Goal: Task Accomplishment & Management: Manage account settings

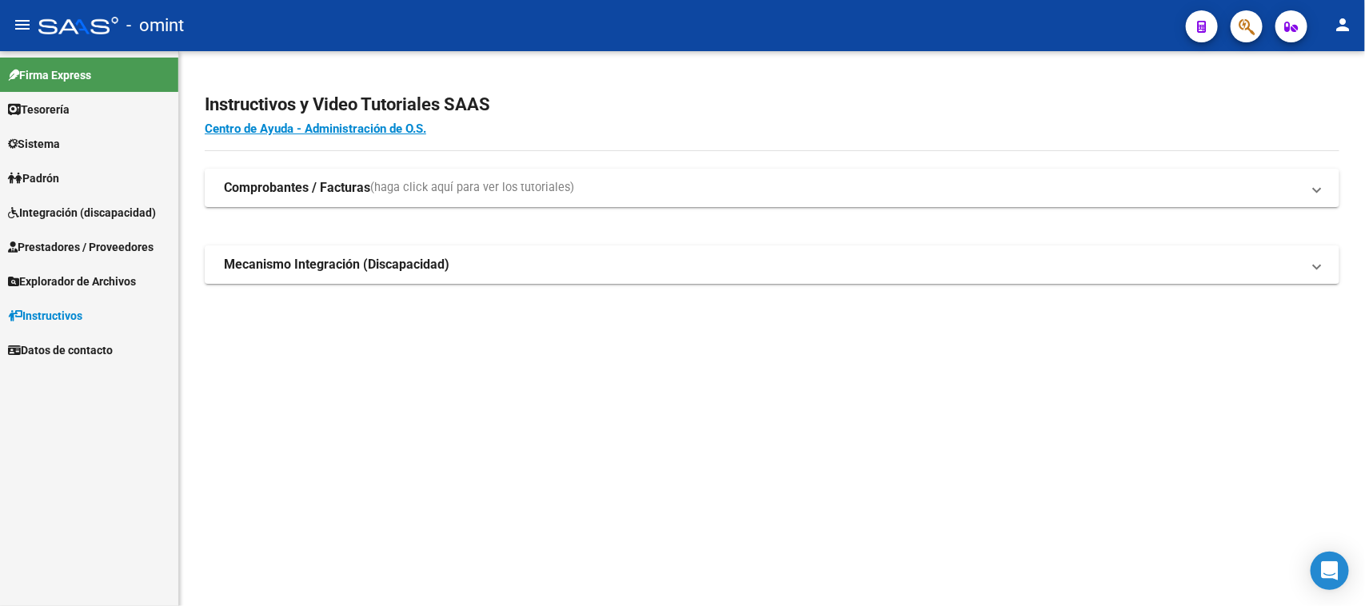
click at [68, 153] on link "Sistema" at bounding box center [89, 143] width 178 height 34
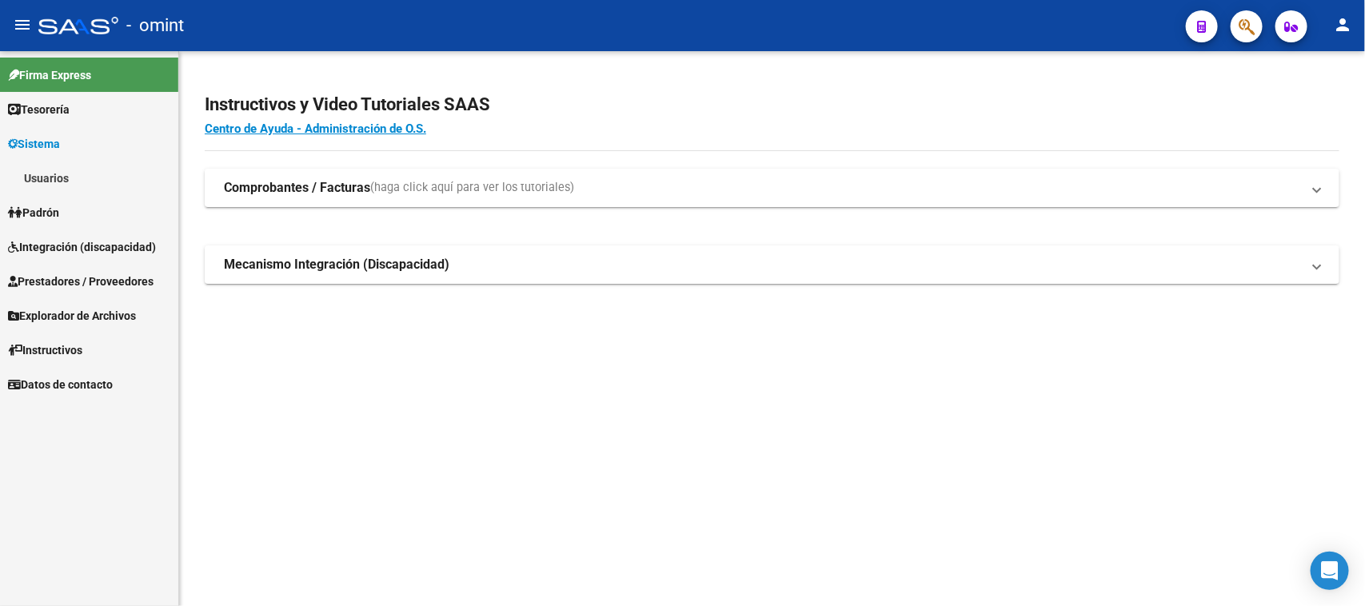
click at [66, 189] on link "Usuarios" at bounding box center [89, 178] width 178 height 34
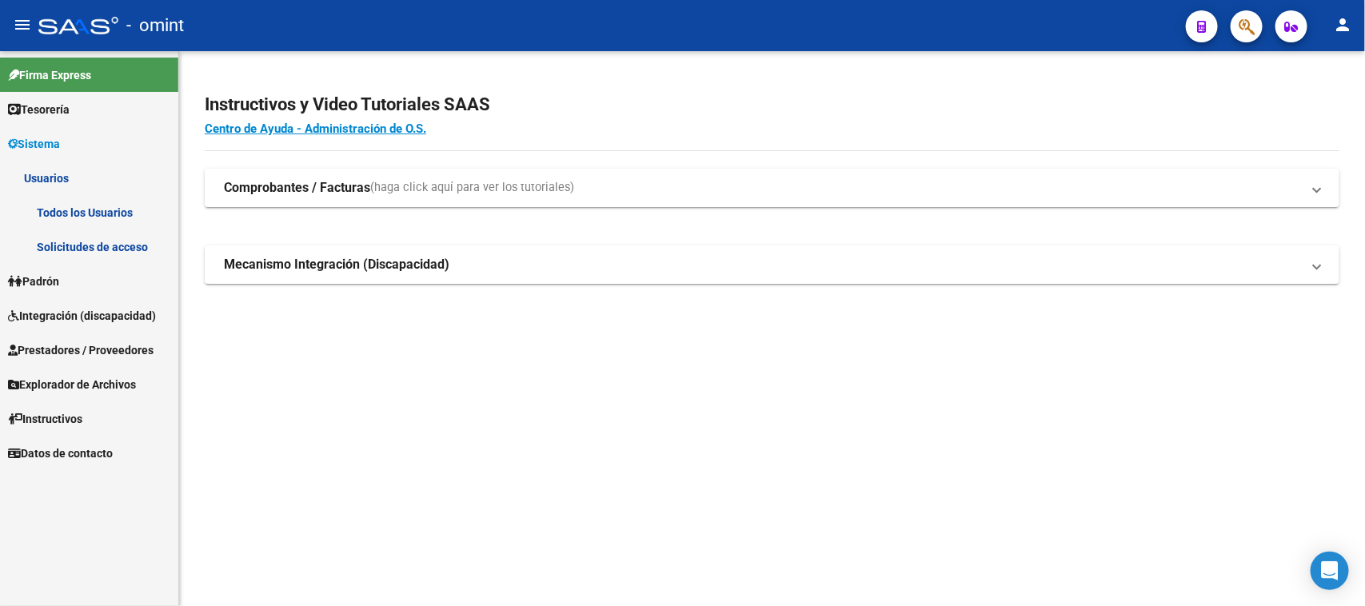
click at [58, 237] on link "Solicitudes de acceso" at bounding box center [89, 246] width 178 height 34
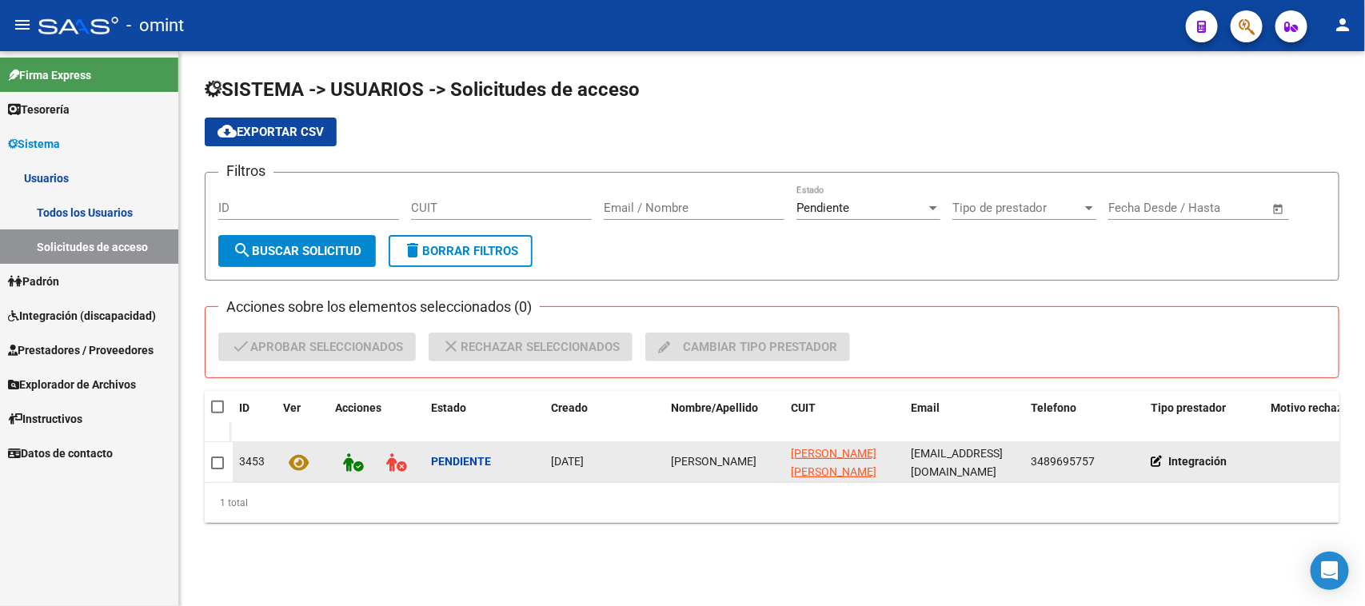
click at [680, 456] on span "[PERSON_NAME]" at bounding box center [714, 461] width 86 height 13
click at [681, 455] on span "[PERSON_NAME]" at bounding box center [714, 461] width 86 height 13
click at [683, 455] on span "[PERSON_NAME]" at bounding box center [714, 461] width 86 height 13
copy span "[PERSON_NAME]"
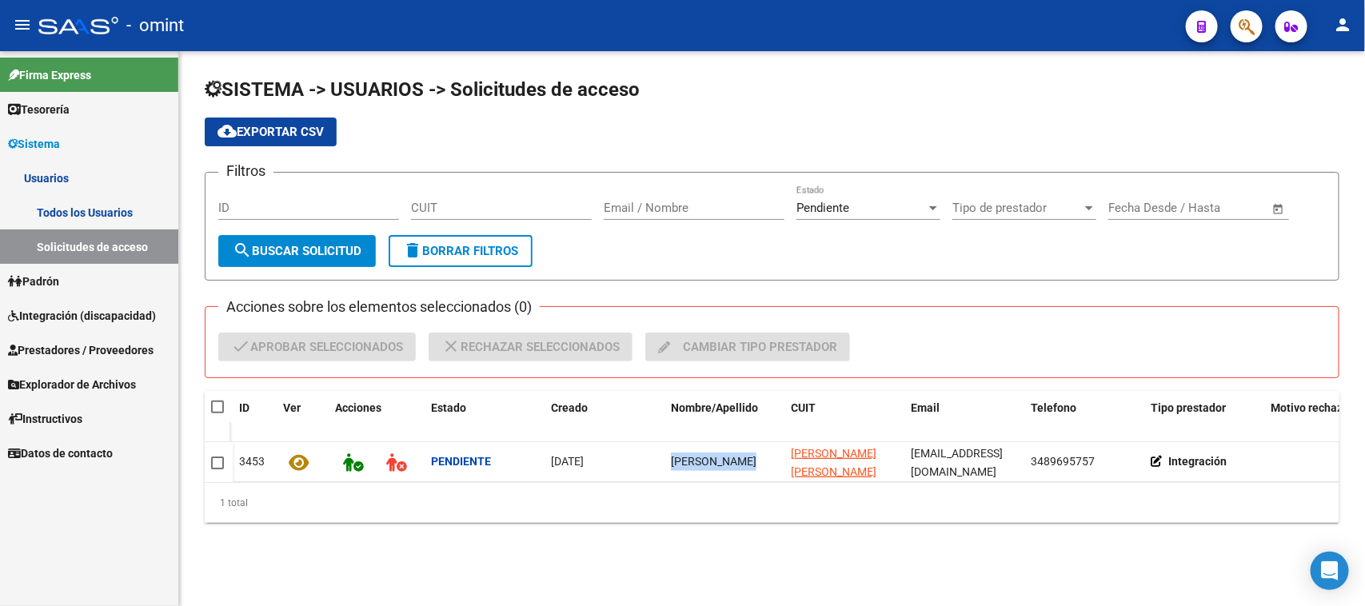
click at [220, 412] on span at bounding box center [217, 407] width 13 height 13
click at [217, 413] on input "checkbox" at bounding box center [217, 413] width 1 height 1
checkbox input "true"
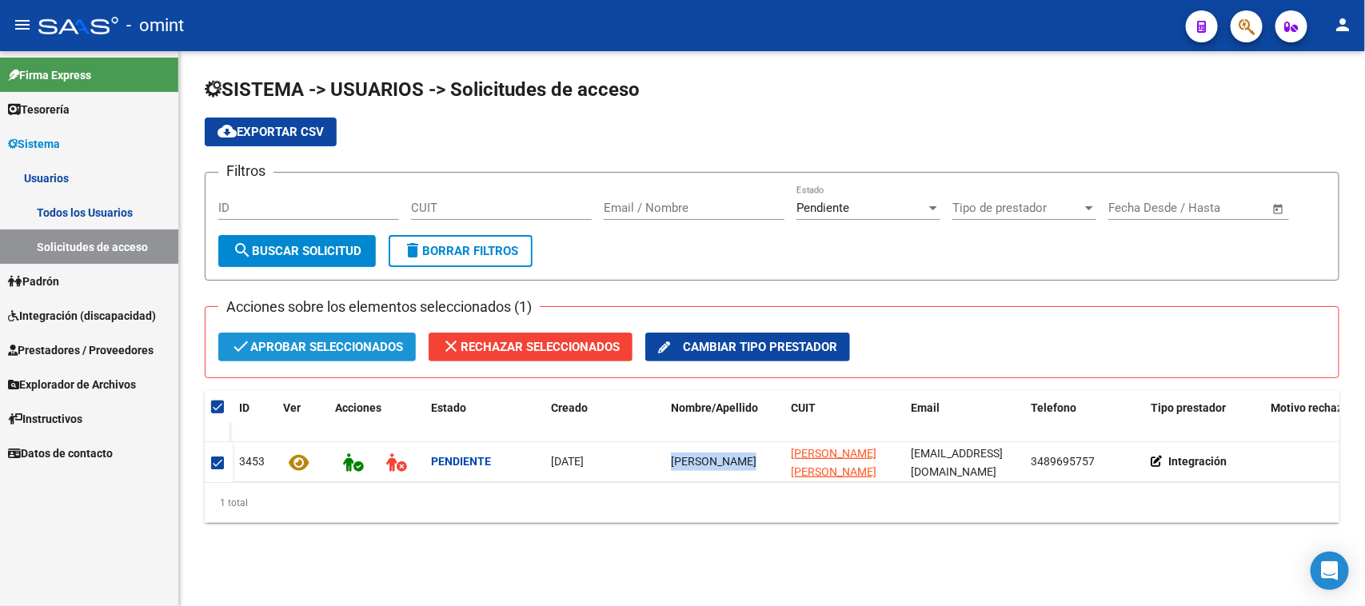
click at [334, 348] on span "check Aprobar seleccionados" at bounding box center [317, 347] width 172 height 29
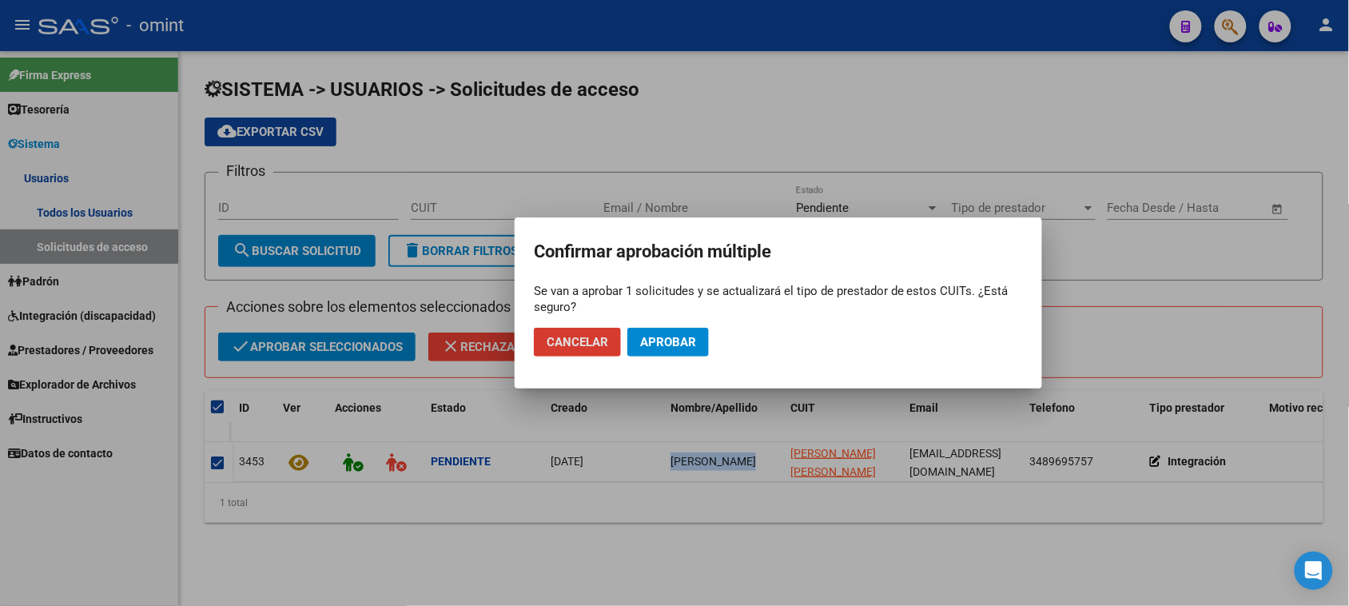
click at [675, 338] on span "Aprobar" at bounding box center [668, 342] width 56 height 14
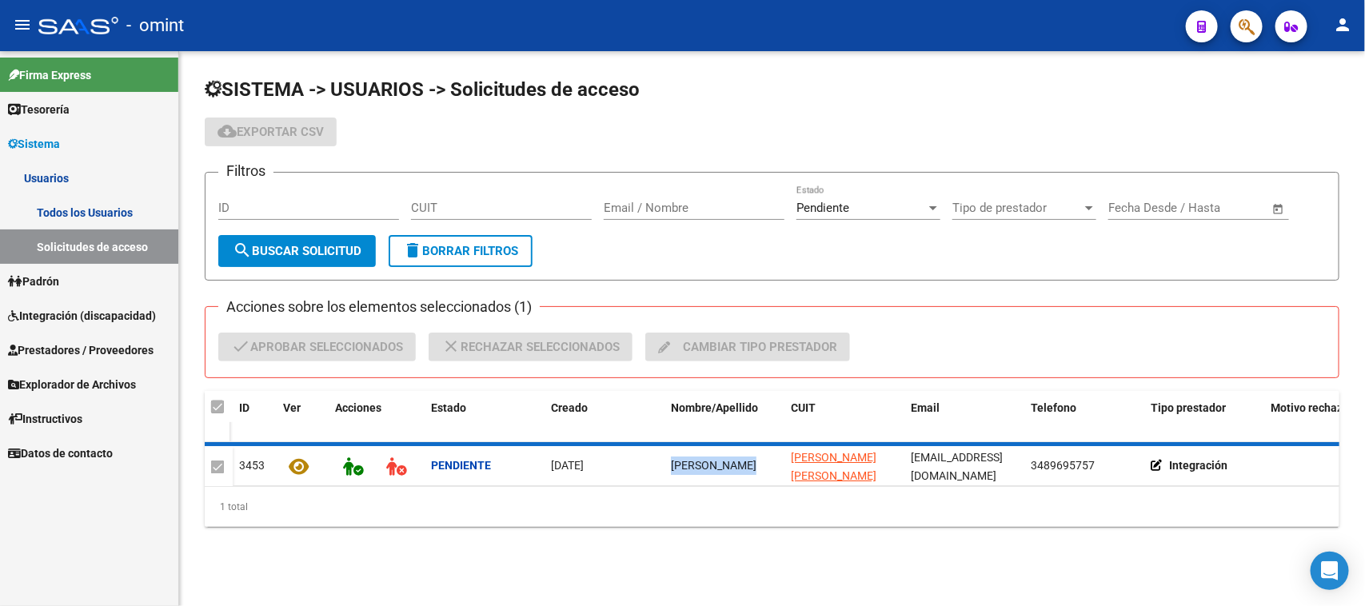
checkbox input "false"
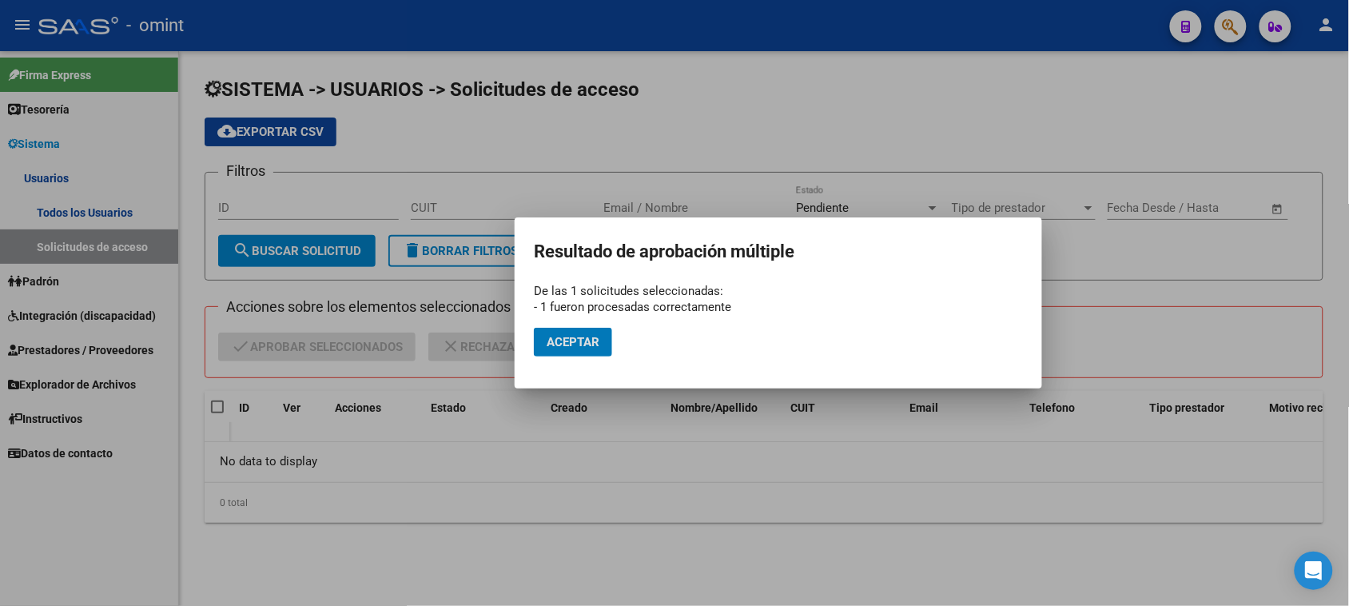
click at [566, 337] on span "Aceptar" at bounding box center [573, 342] width 53 height 14
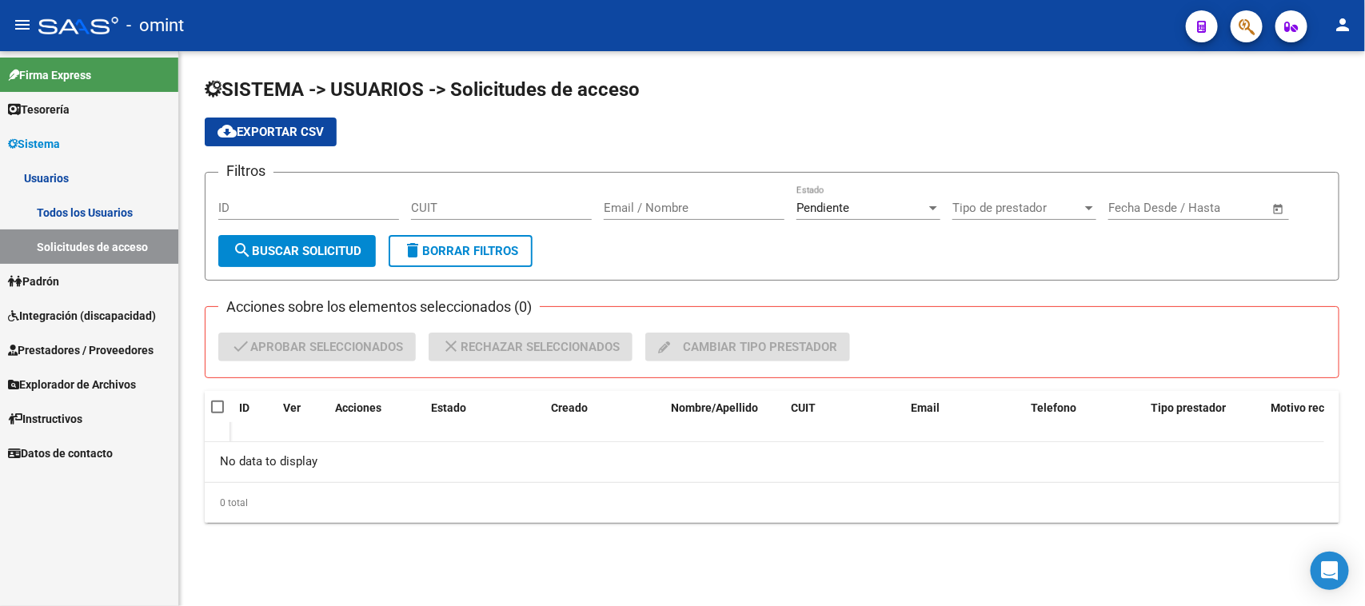
click at [108, 209] on link "Todos los Usuarios" at bounding box center [89, 212] width 178 height 34
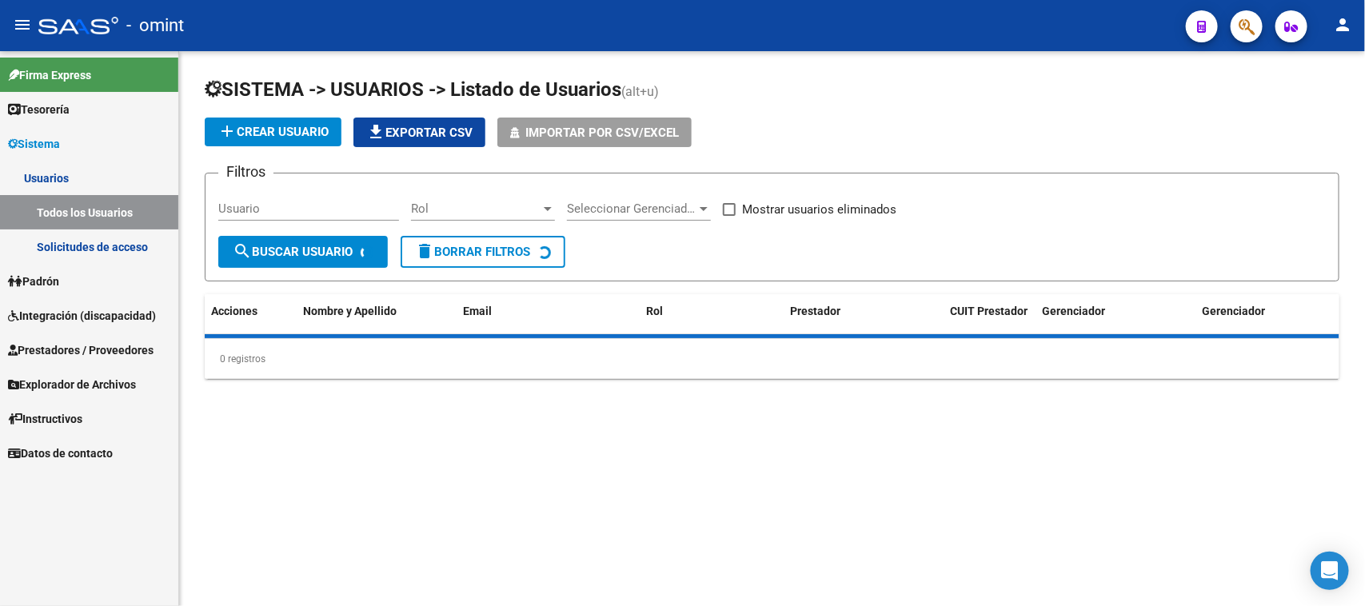
click at [236, 193] on div "Usuario" at bounding box center [308, 203] width 181 height 34
paste input "[PERSON_NAME]"
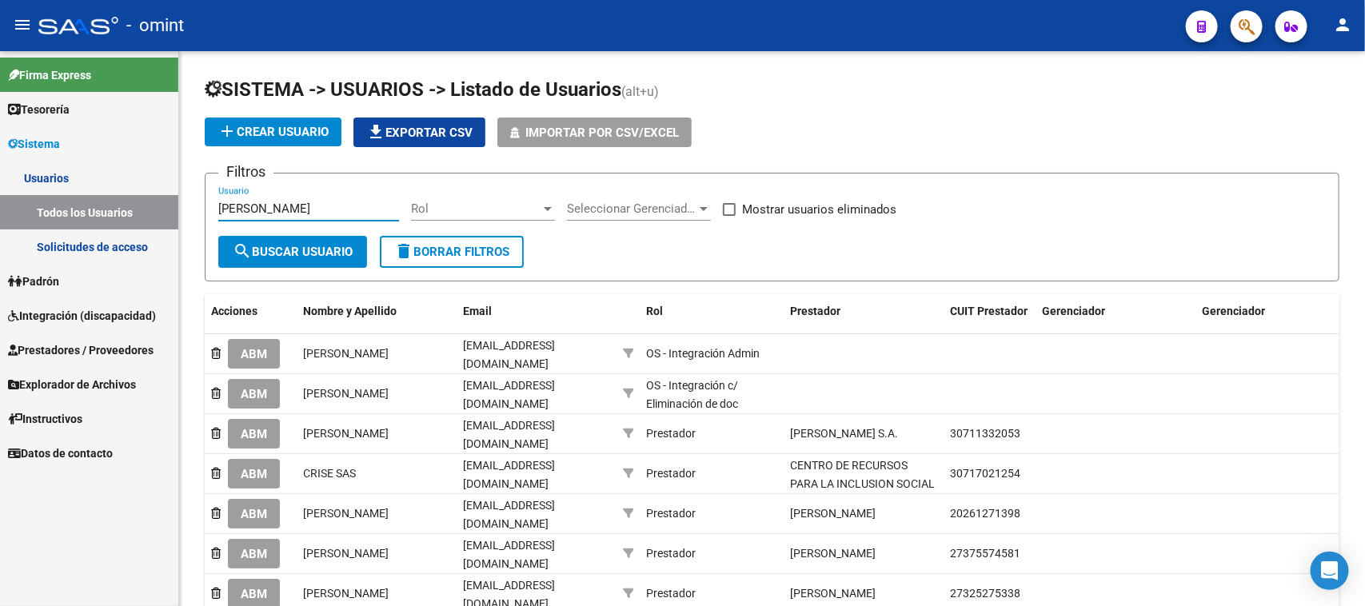
type input "[PERSON_NAME]"
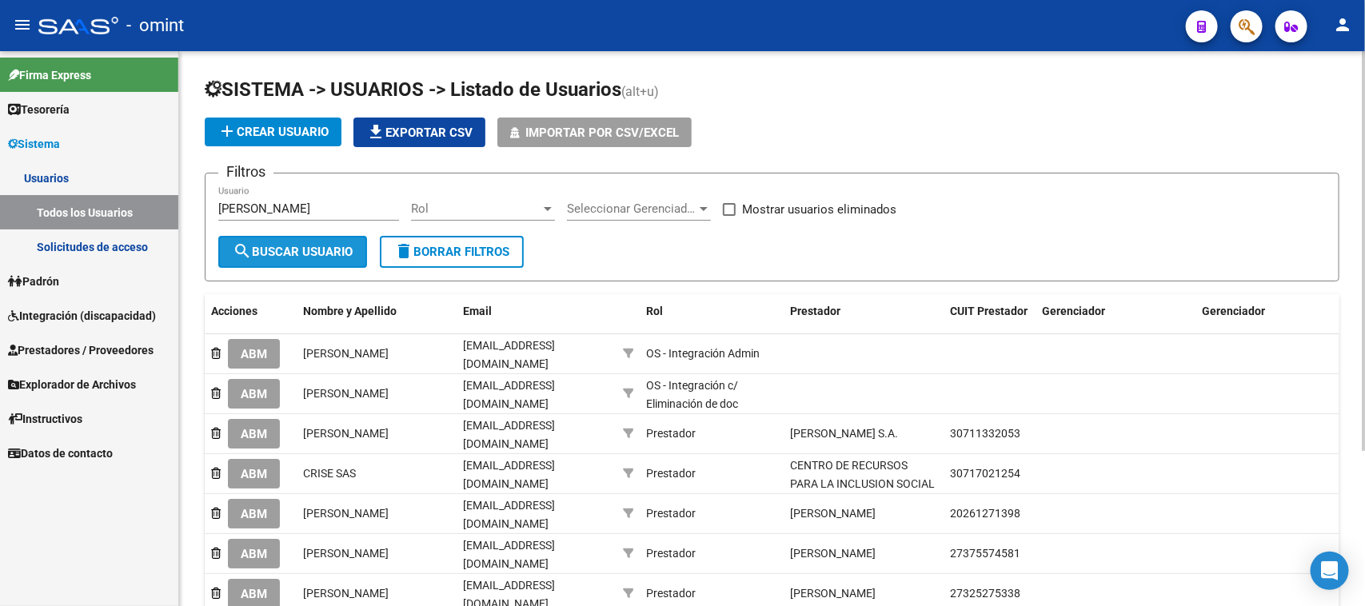
click at [226, 238] on button "search Buscar Usuario" at bounding box center [292, 252] width 149 height 32
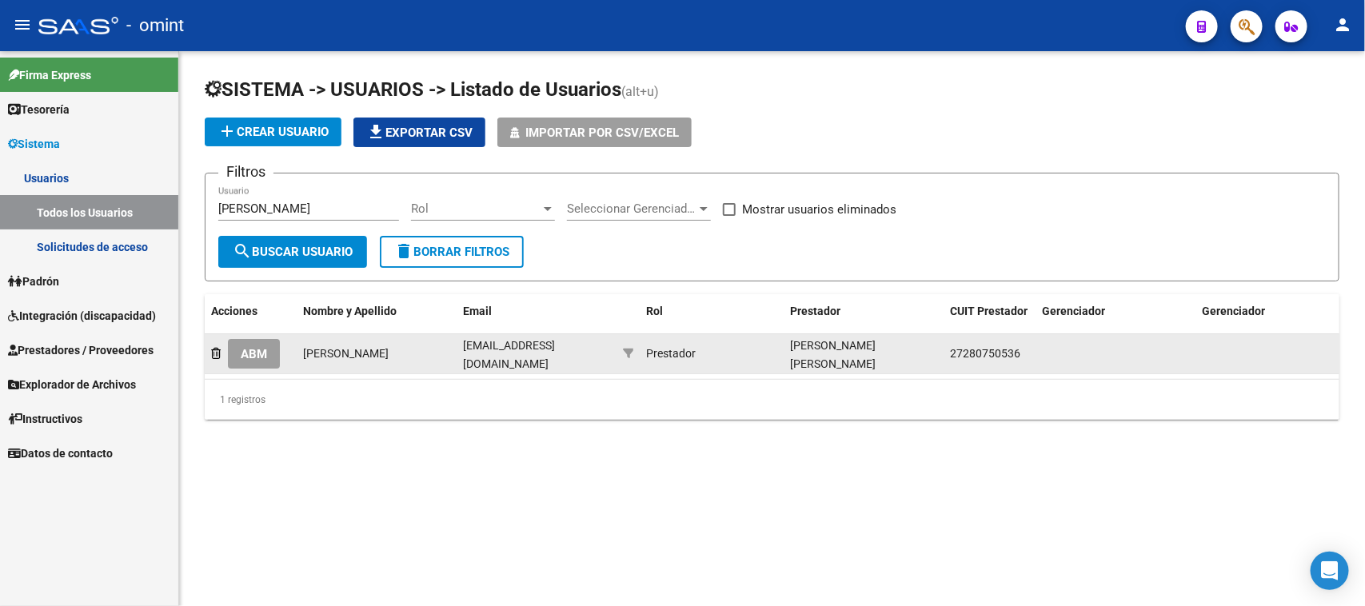
click at [253, 352] on span "ABM" at bounding box center [254, 354] width 26 height 14
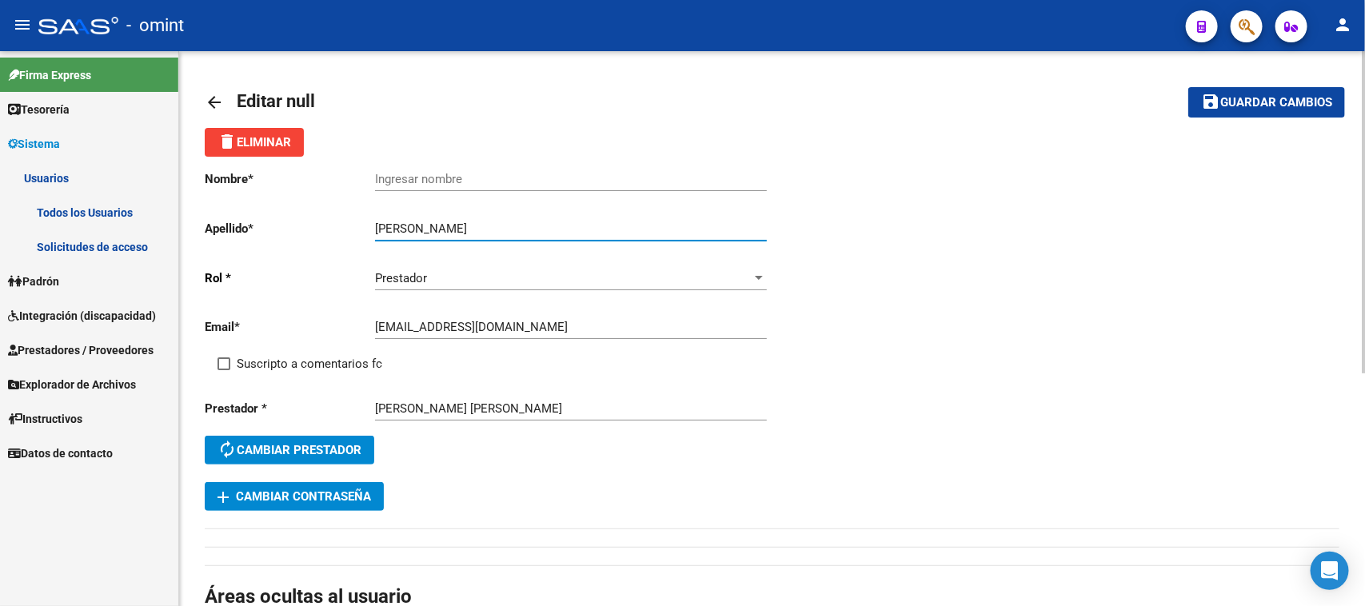
drag, startPoint x: 456, startPoint y: 229, endPoint x: 298, endPoint y: 249, distance: 159.4
click at [298, 249] on div "Nombre * Ingresar nombre Apellido * [PERSON_NAME] Ingresar apellido [PERSON_NAM…" at bounding box center [489, 319] width 568 height 325
type input "[PERSON_NAME]"
drag, startPoint x: 532, startPoint y: 153, endPoint x: 530, endPoint y: 168, distance: 15.4
click at [532, 153] on div "delete Eliminar" at bounding box center [772, 142] width 1134 height 29
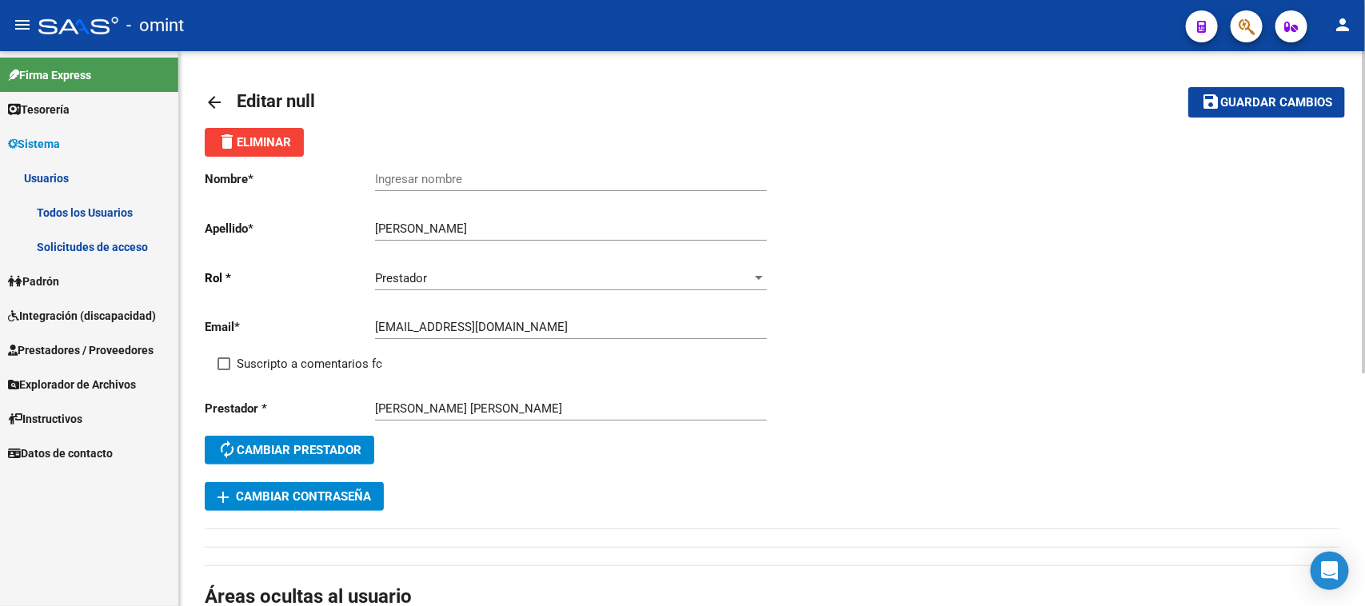
click at [526, 180] on input "Ingresar nombre" at bounding box center [571, 179] width 392 height 14
paste input "[PERSON_NAME]"
type input "[PERSON_NAME]"
click at [293, 354] on span "Suscripto a comentarios fc" at bounding box center [309, 363] width 145 height 19
click at [224, 370] on input "Suscripto a comentarios fc" at bounding box center [223, 370] width 1 height 1
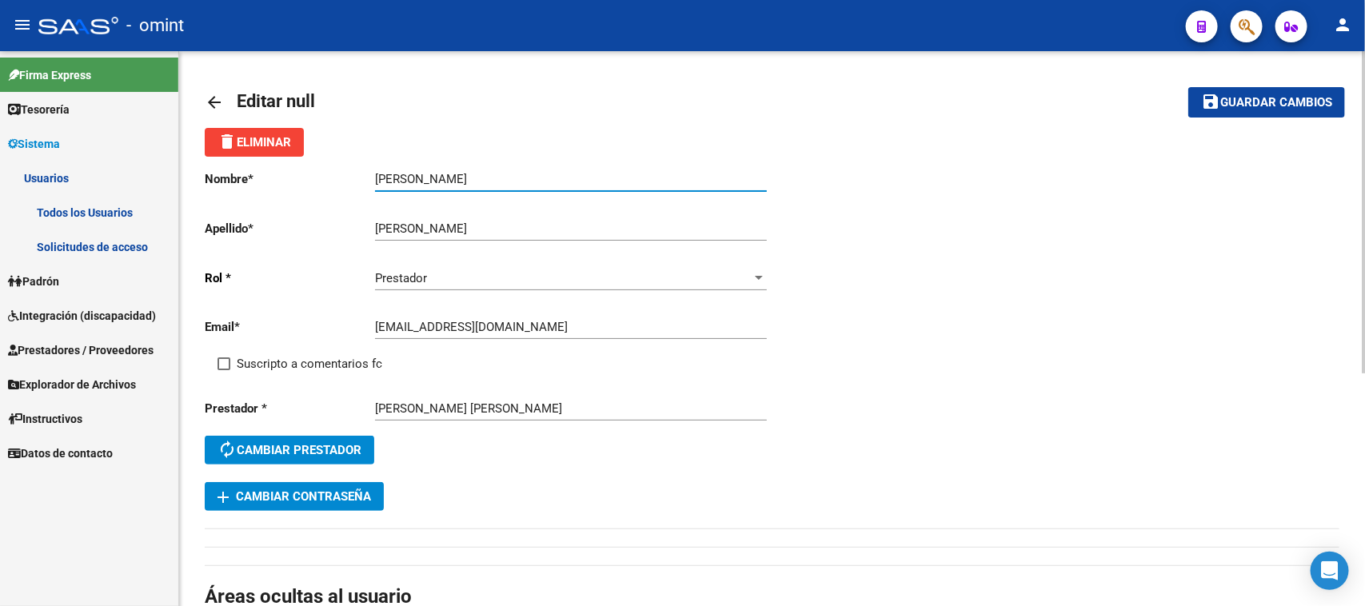
checkbox input "true"
drag, startPoint x: 1283, startPoint y: 104, endPoint x: 633, endPoint y: 253, distance: 666.7
click at [1281, 104] on span "Guardar cambios" at bounding box center [1276, 103] width 112 height 14
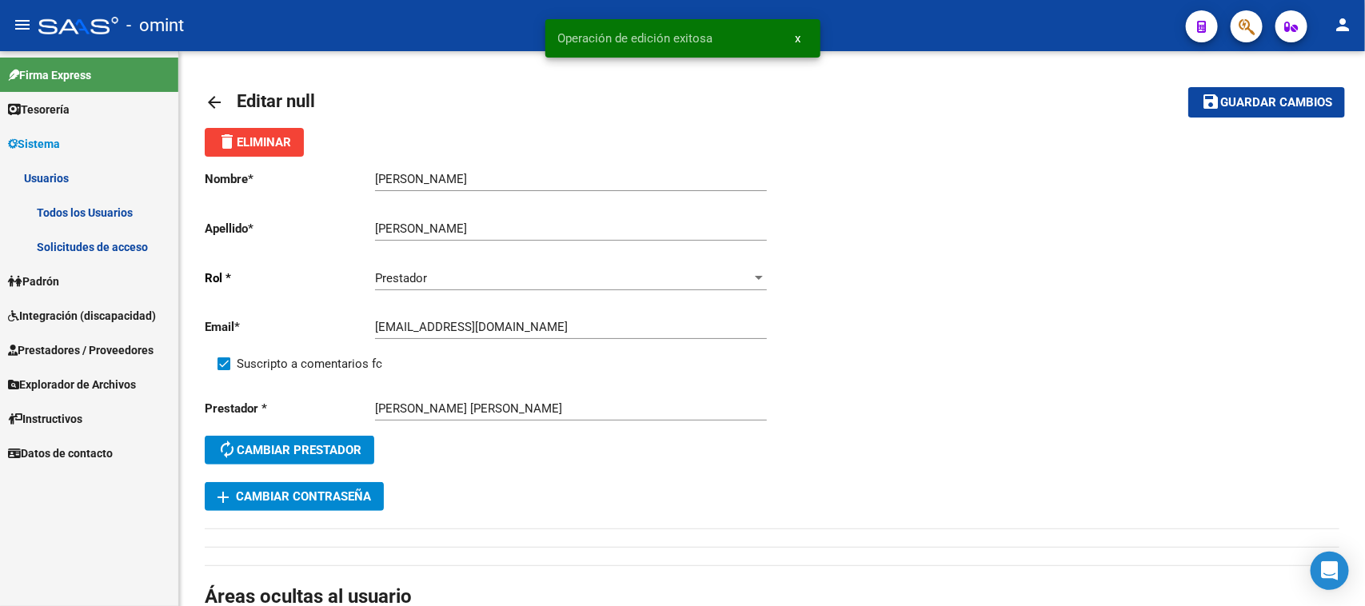
click at [106, 289] on link "Padrón" at bounding box center [89, 281] width 178 height 34
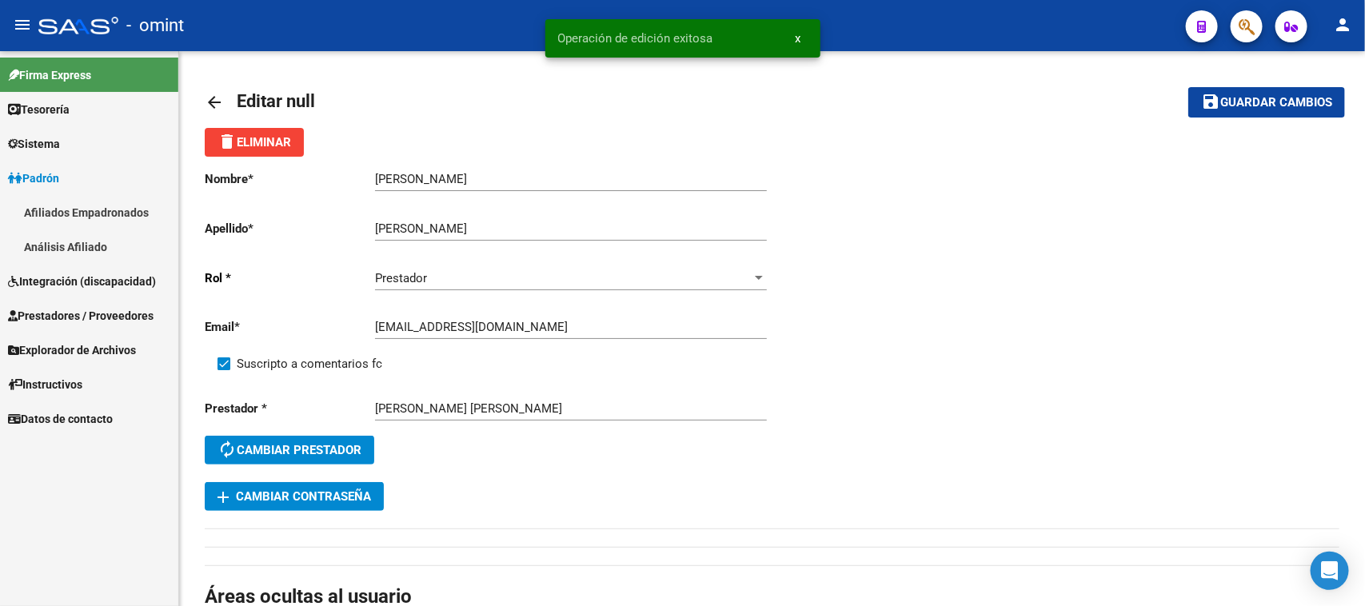
click at [124, 273] on span "Integración (discapacidad)" at bounding box center [82, 282] width 148 height 18
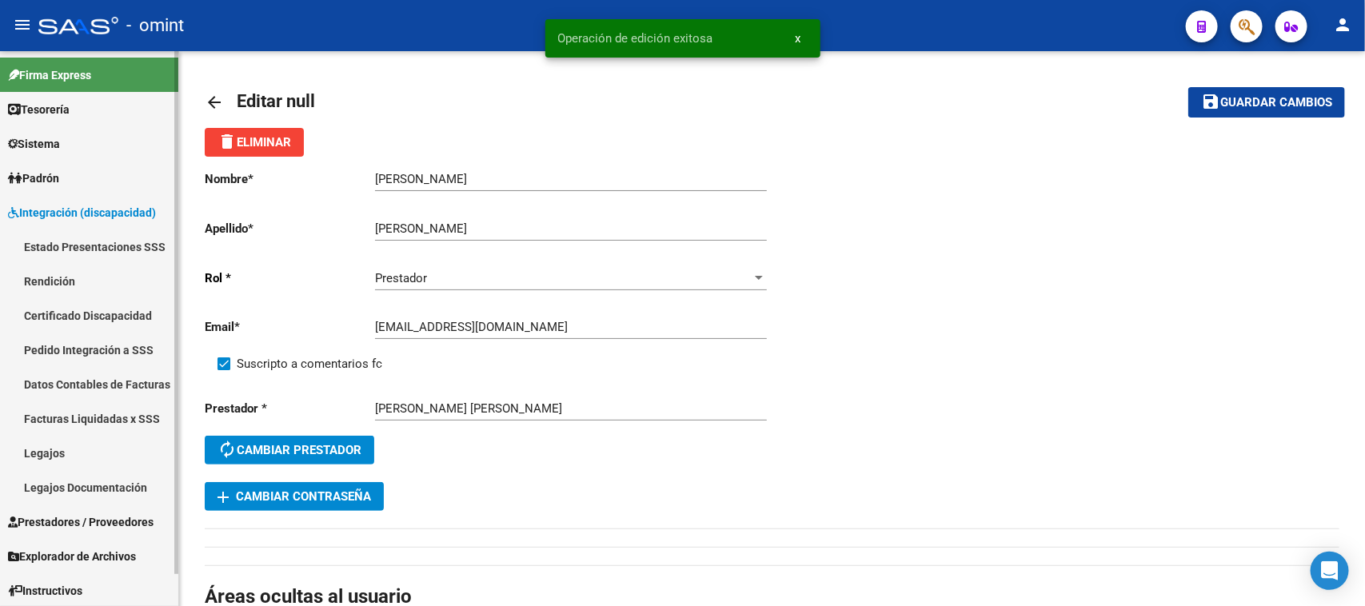
click at [82, 437] on link "Legajos" at bounding box center [89, 453] width 178 height 34
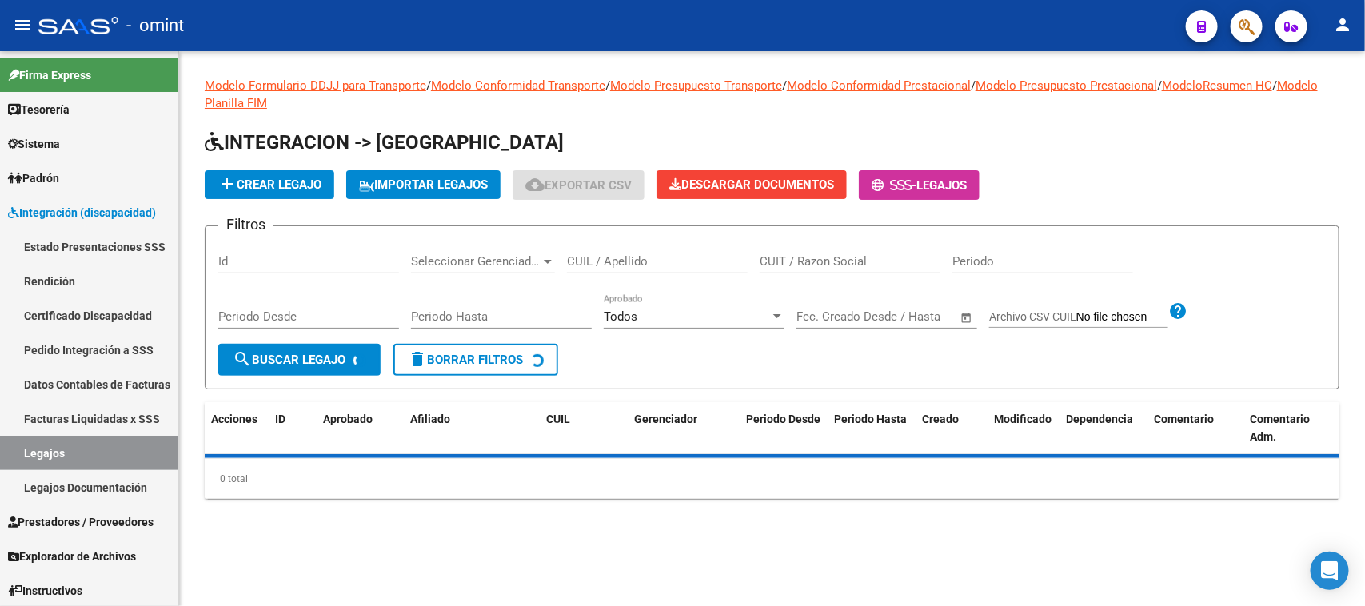
click at [843, 249] on div "CUIT / Razon Social" at bounding box center [849, 256] width 181 height 34
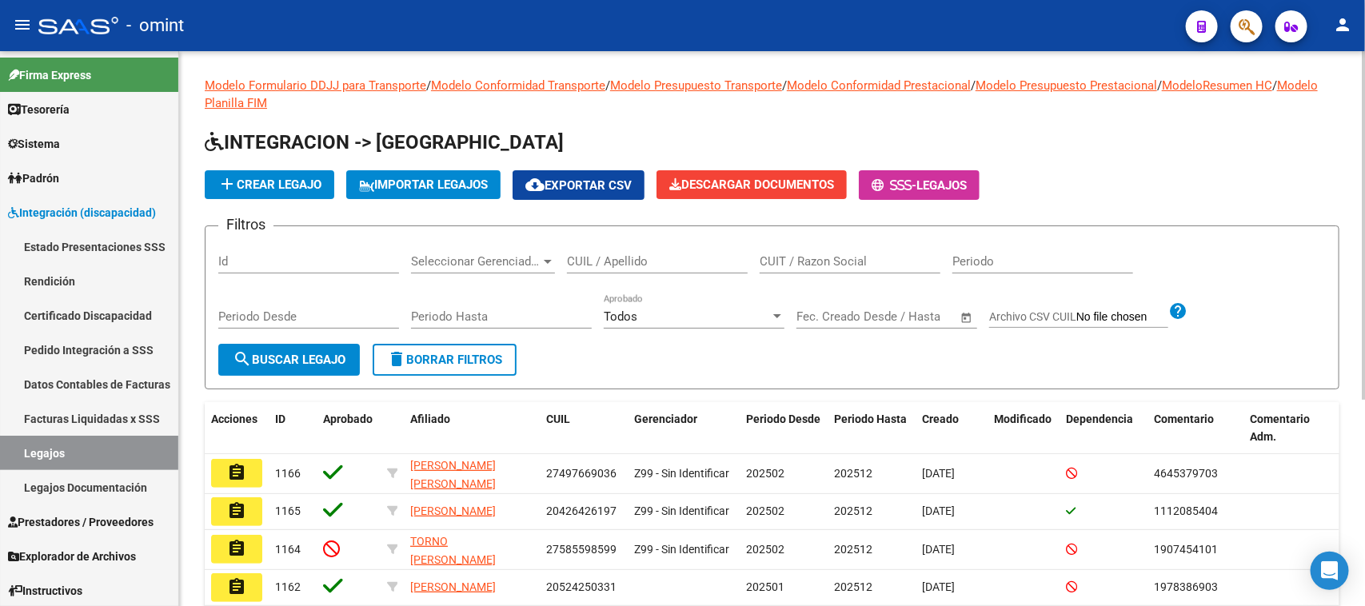
click at [666, 270] on div "CUIL / Apellido" at bounding box center [657, 256] width 181 height 34
type input "[GEOGRAPHIC_DATA]"
click at [329, 357] on span "search Buscar Legajo" at bounding box center [289, 360] width 113 height 14
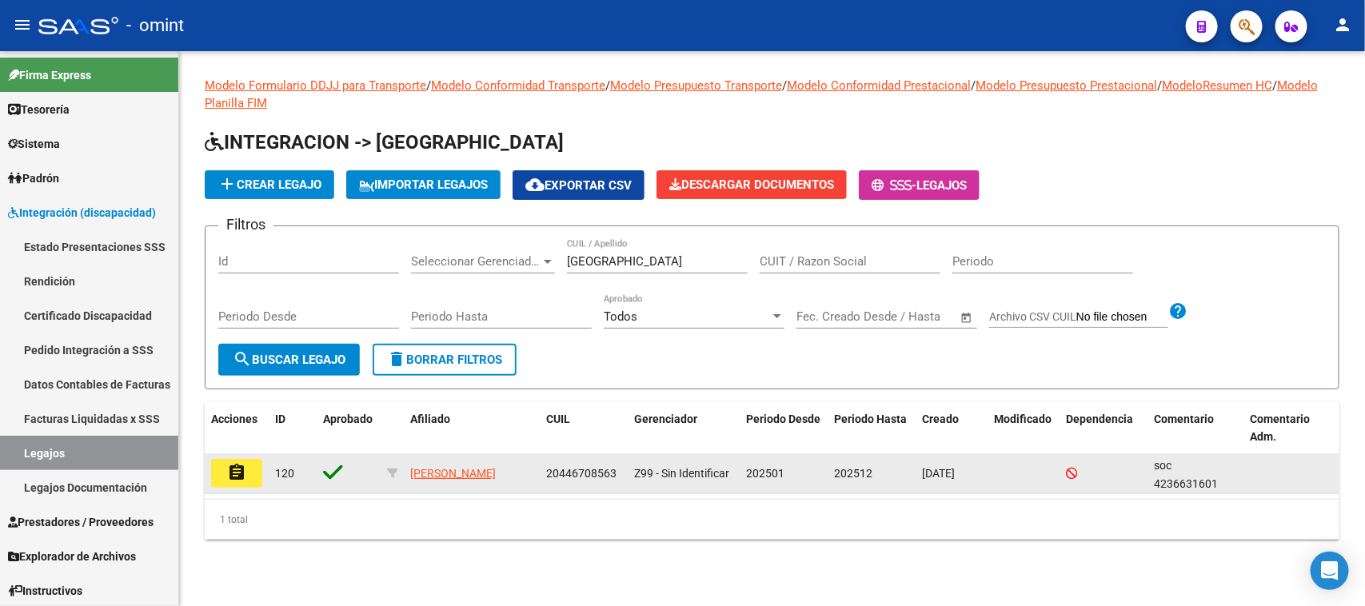
click at [252, 472] on button "assignment" at bounding box center [236, 473] width 51 height 29
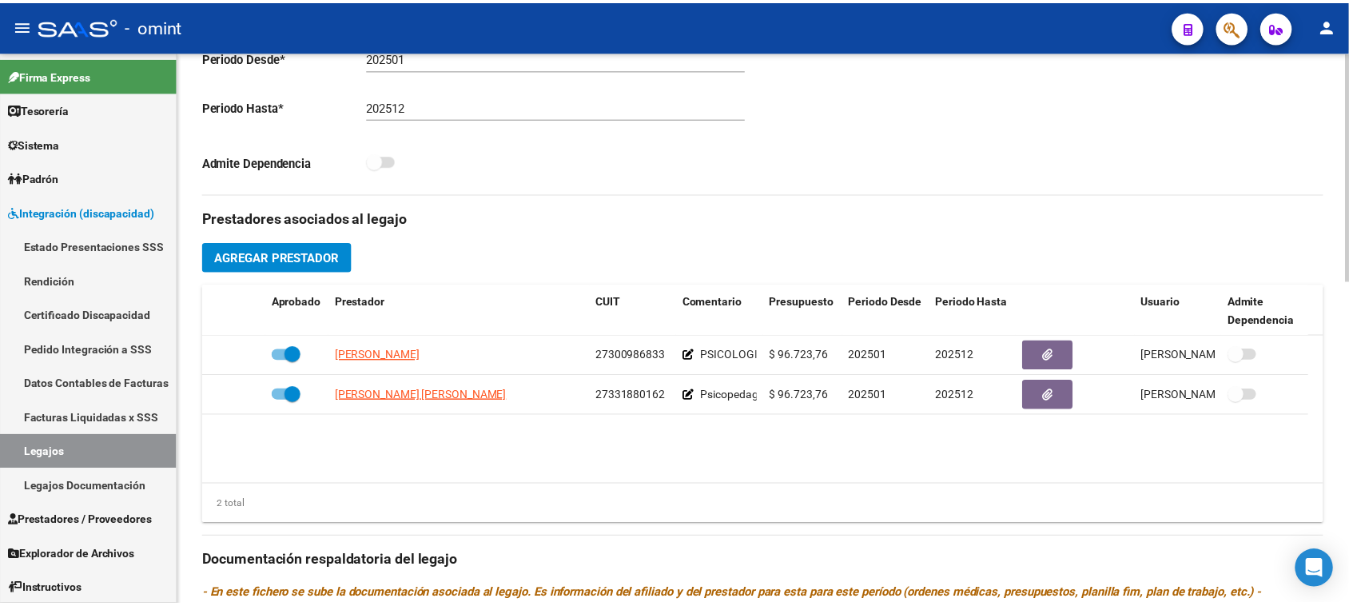
scroll to position [500, 0]
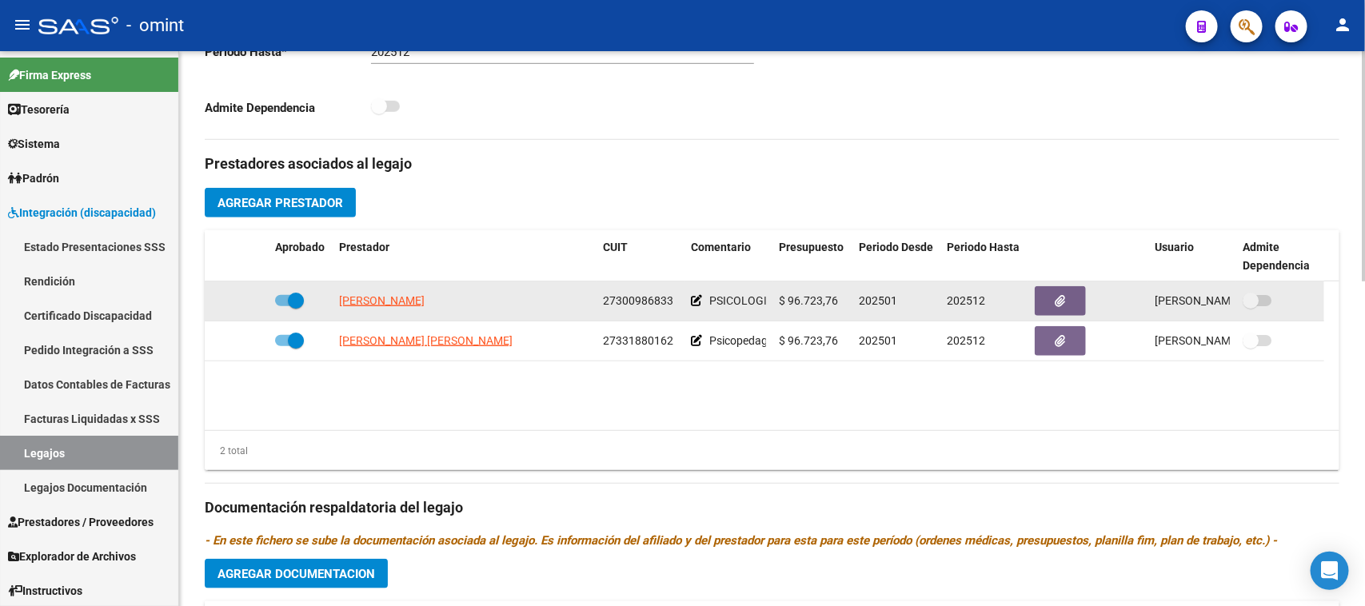
click at [336, 302] on datatable-body-cell "[PERSON_NAME]" at bounding box center [465, 300] width 264 height 39
click at [356, 301] on span "[PERSON_NAME]" at bounding box center [382, 300] width 86 height 13
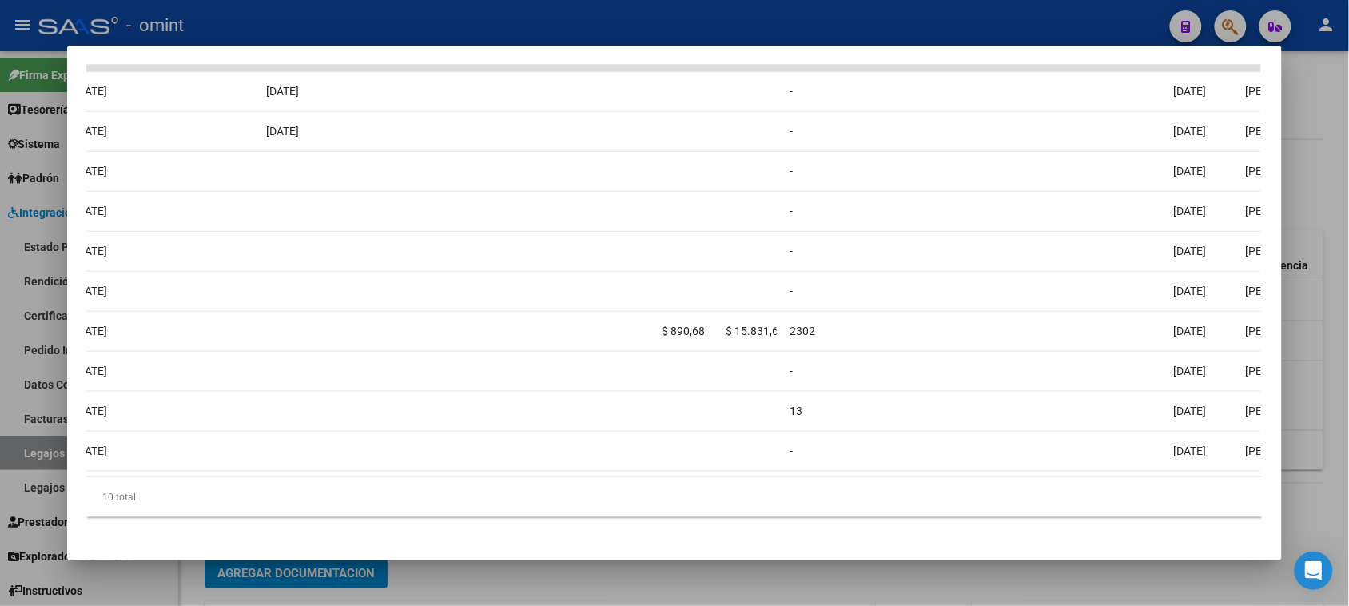
scroll to position [0, 0]
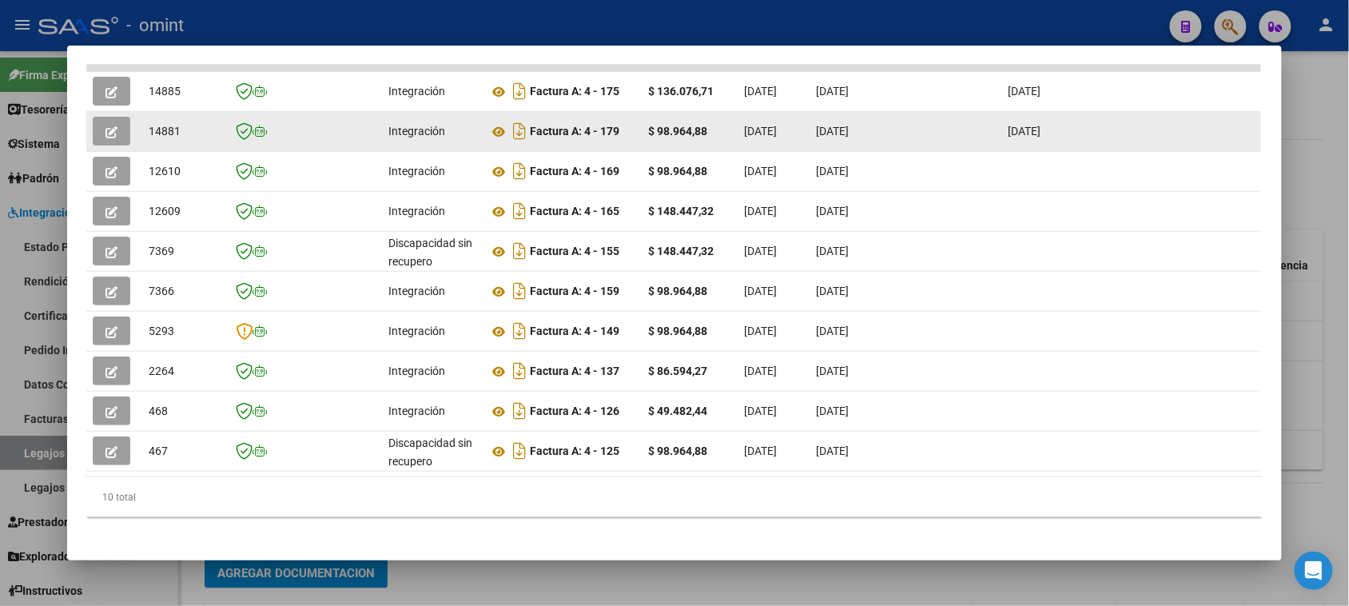
click at [114, 141] on button "button" at bounding box center [112, 131] width 38 height 29
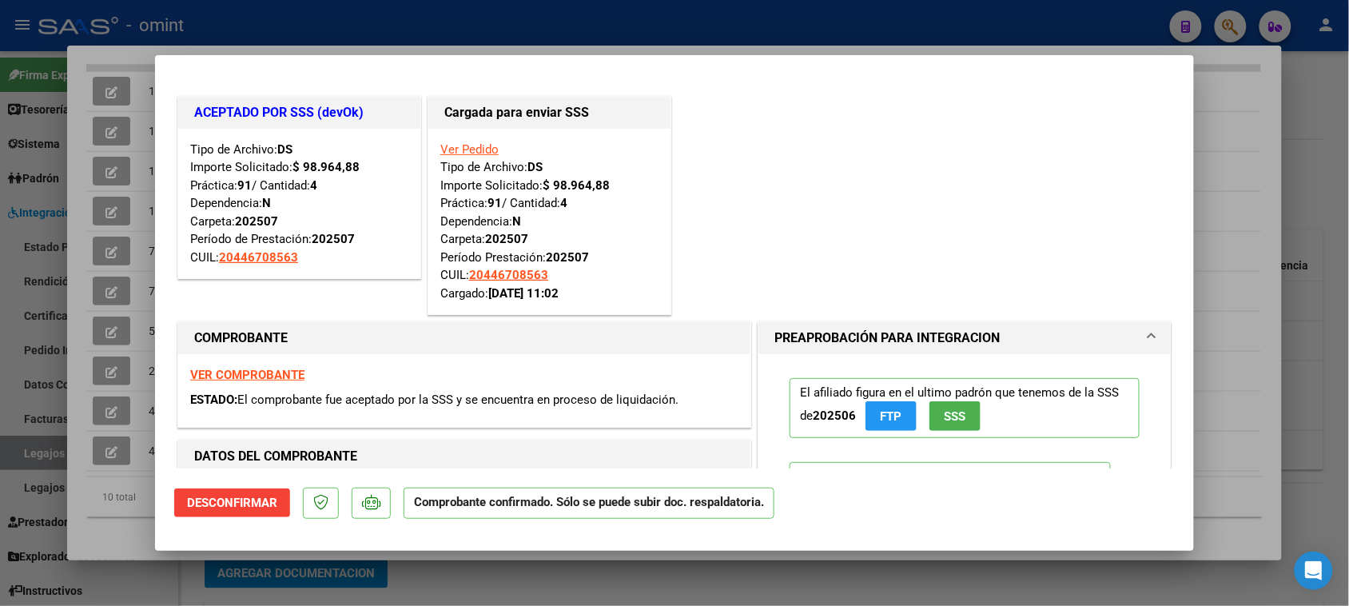
type input "$ 0,00"
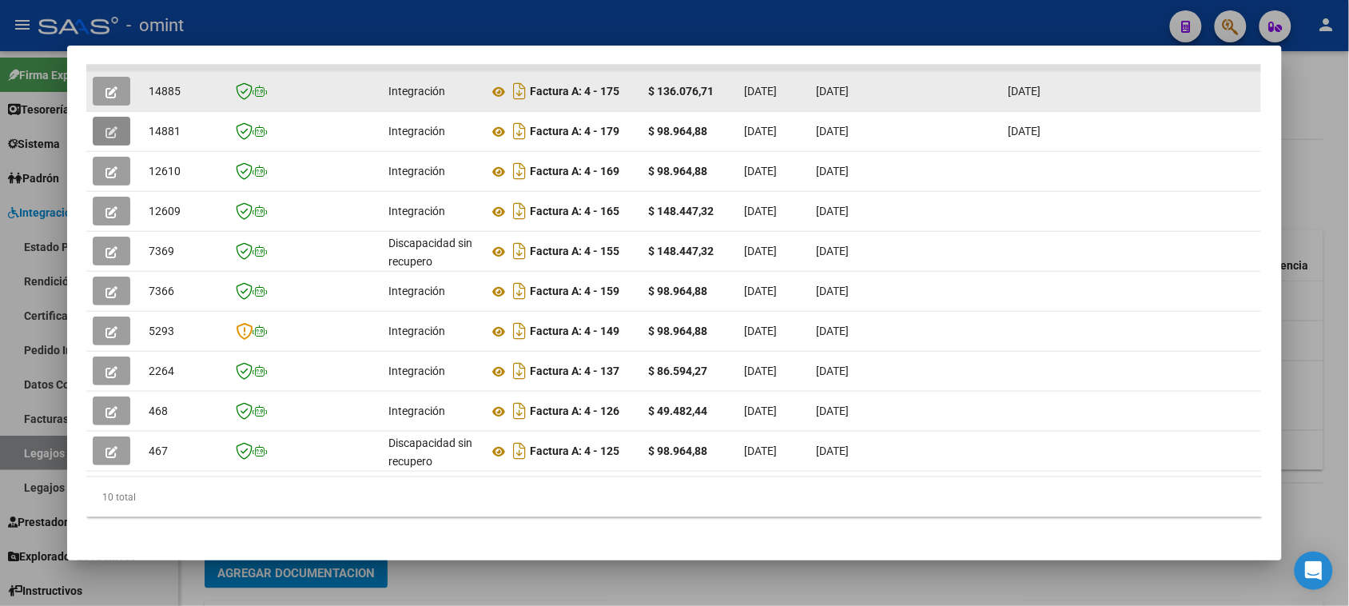
click at [106, 88] on icon "button" at bounding box center [112, 92] width 12 height 12
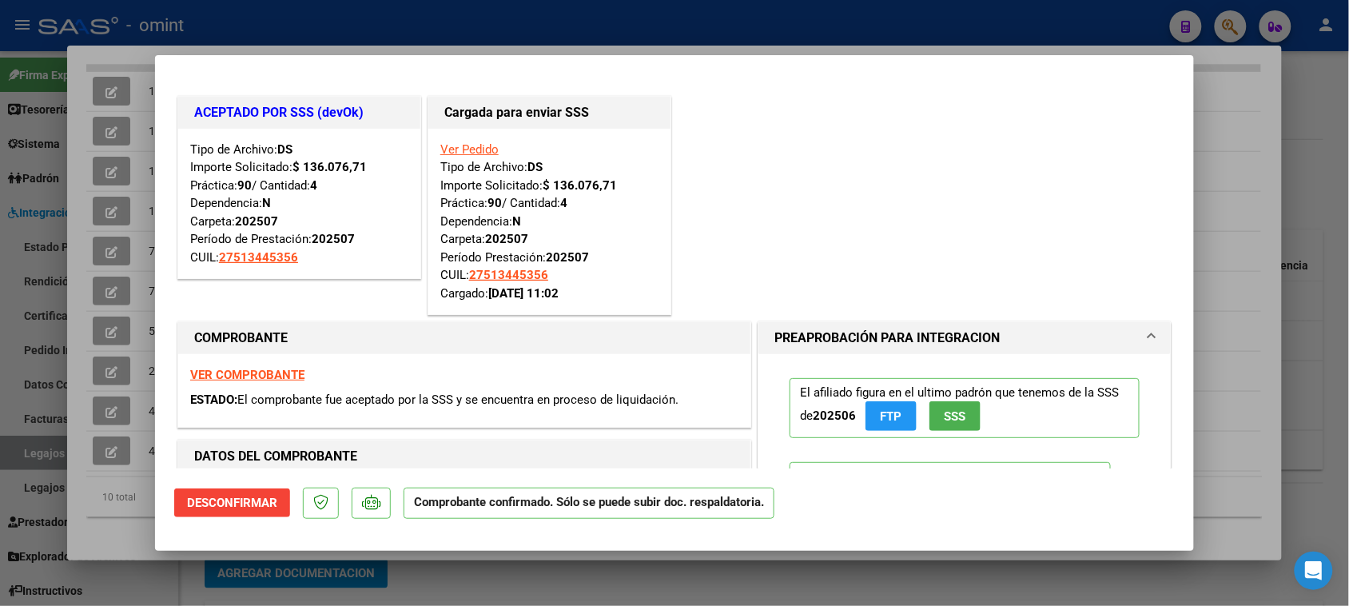
type input "$ 0,00"
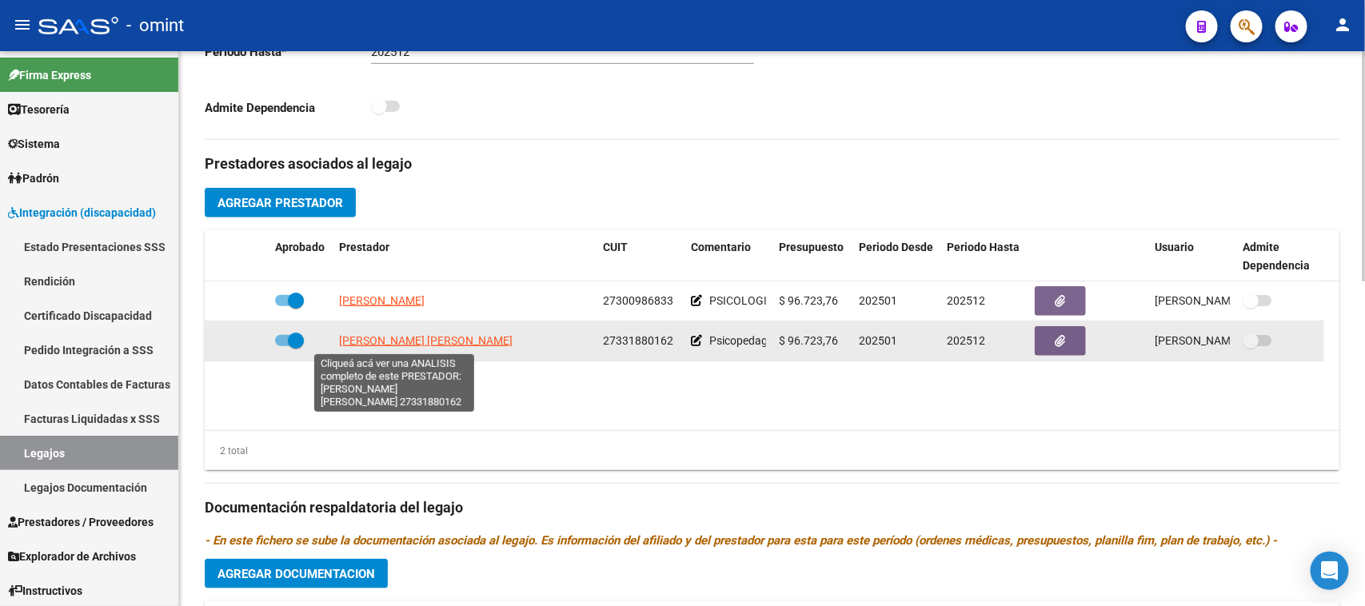
click at [421, 341] on span "[PERSON_NAME] [PERSON_NAME]" at bounding box center [425, 340] width 173 height 13
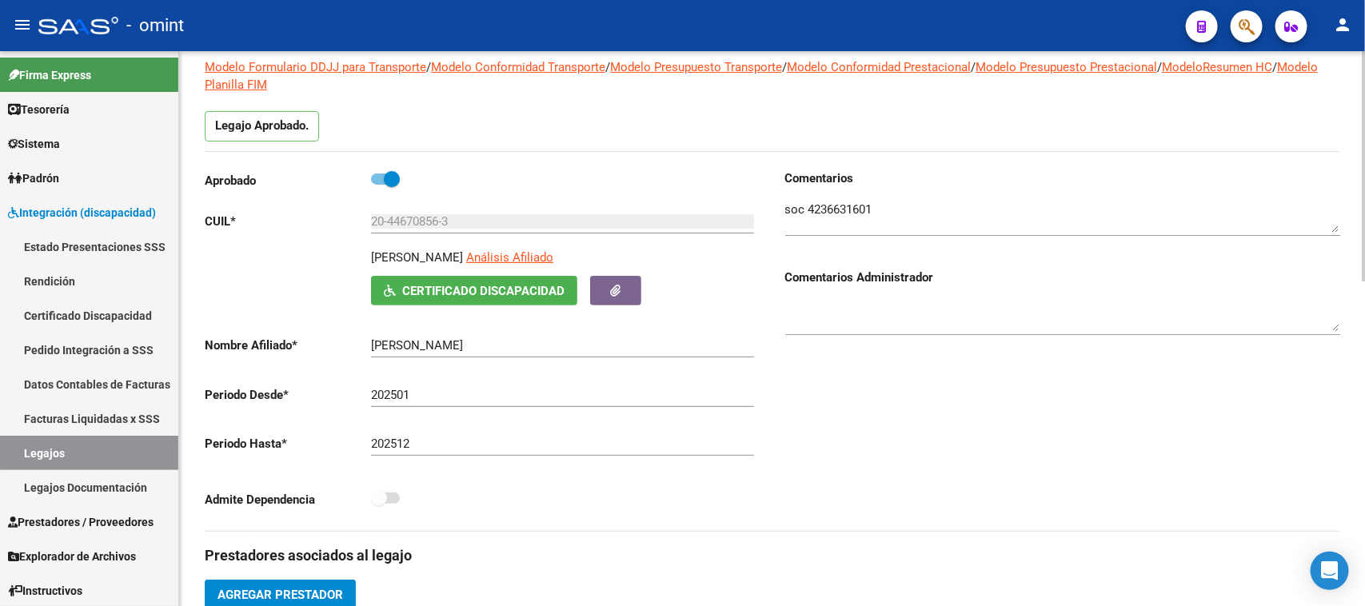
scroll to position [100, 0]
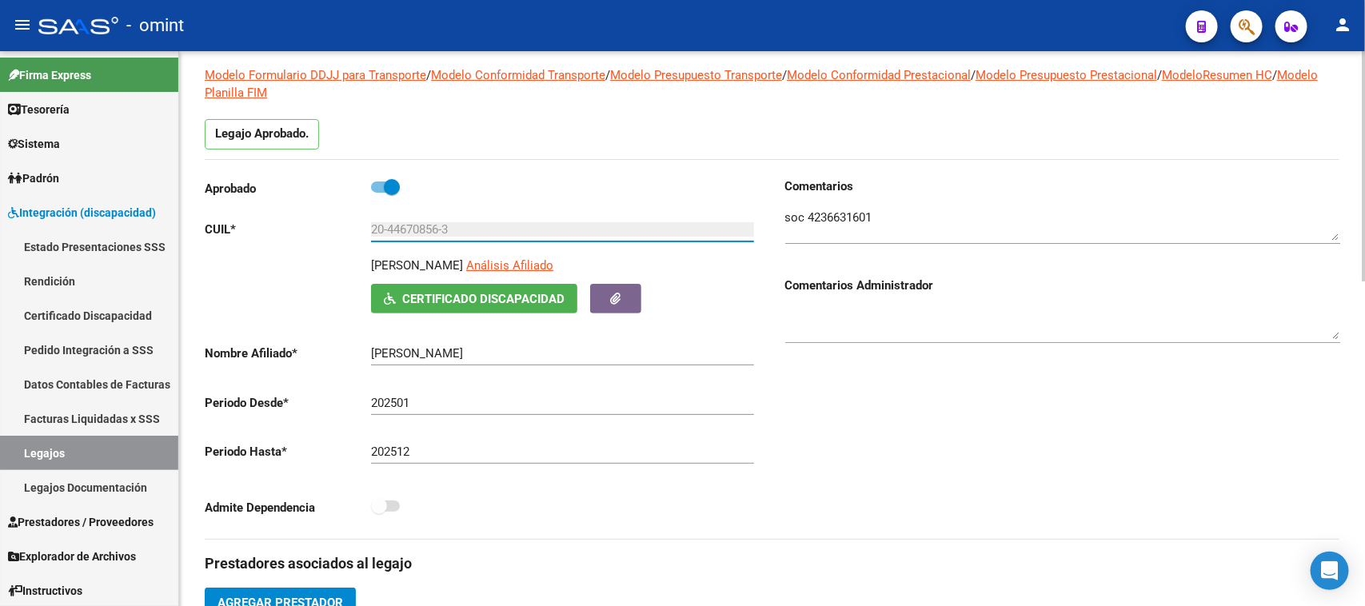
drag, startPoint x: 476, startPoint y: 229, endPoint x: 270, endPoint y: 238, distance: 205.6
click at [270, 237] on app-form-text-field "CUIL * 20-44670856-3 Ingresar CUIL" at bounding box center [479, 229] width 549 height 14
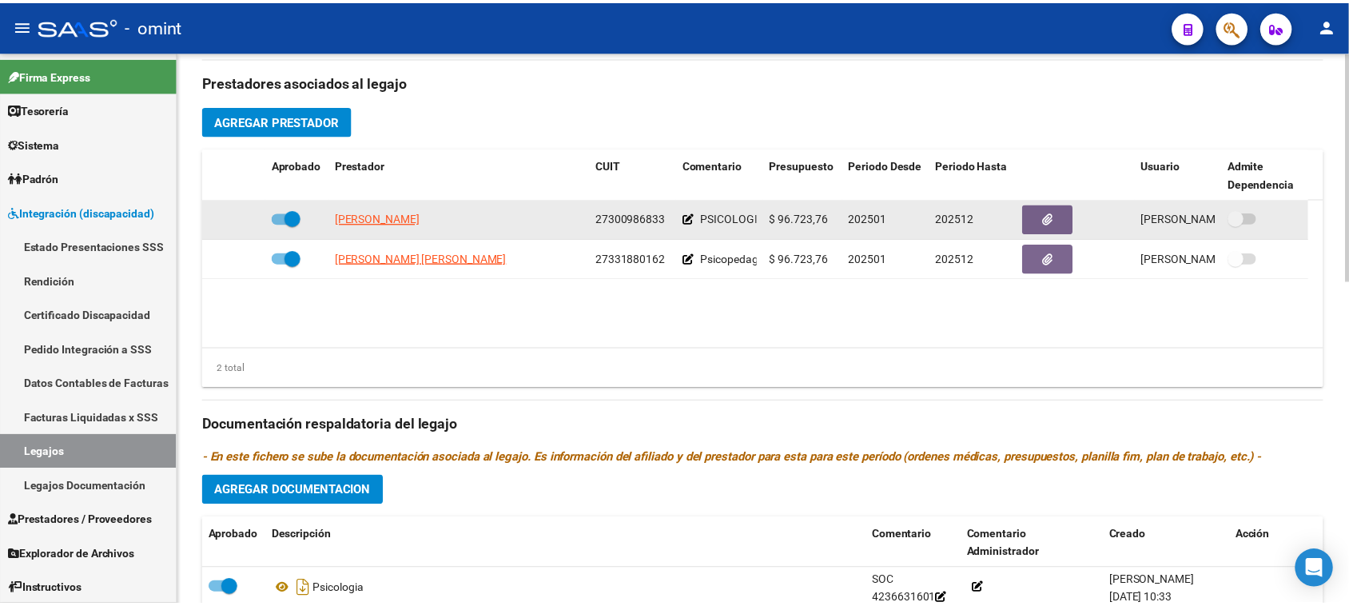
scroll to position [600, 0]
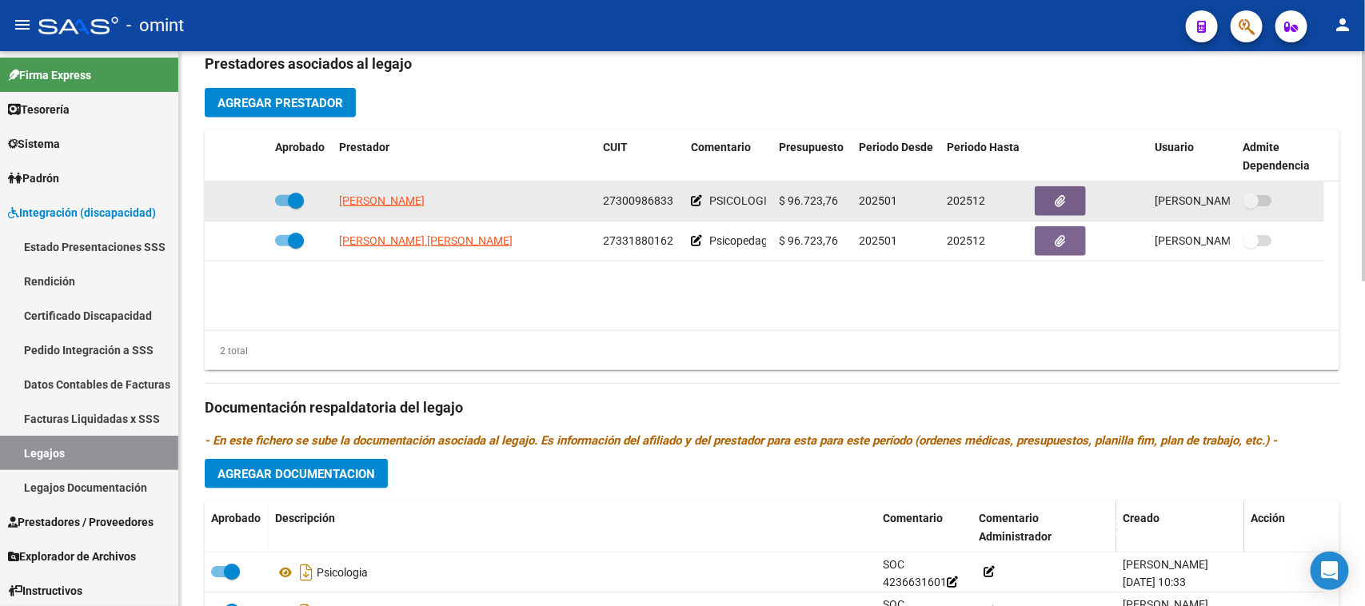
click at [656, 205] on span "27300986833" at bounding box center [638, 200] width 70 height 13
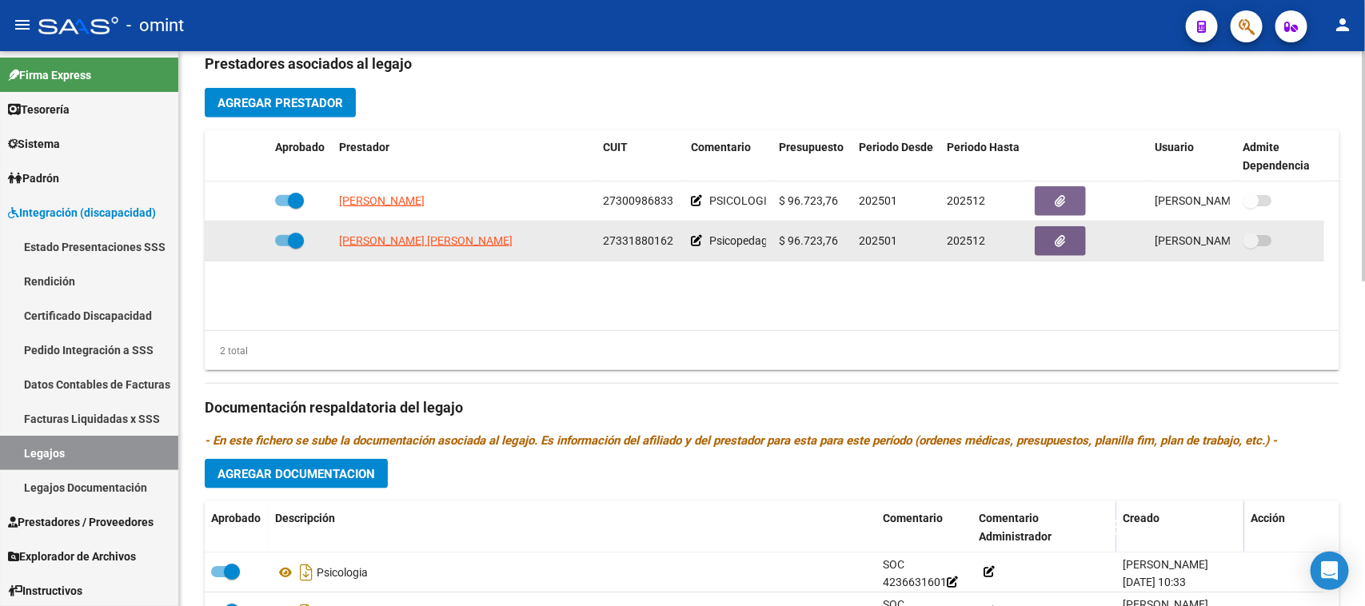
copy span "27300986833"
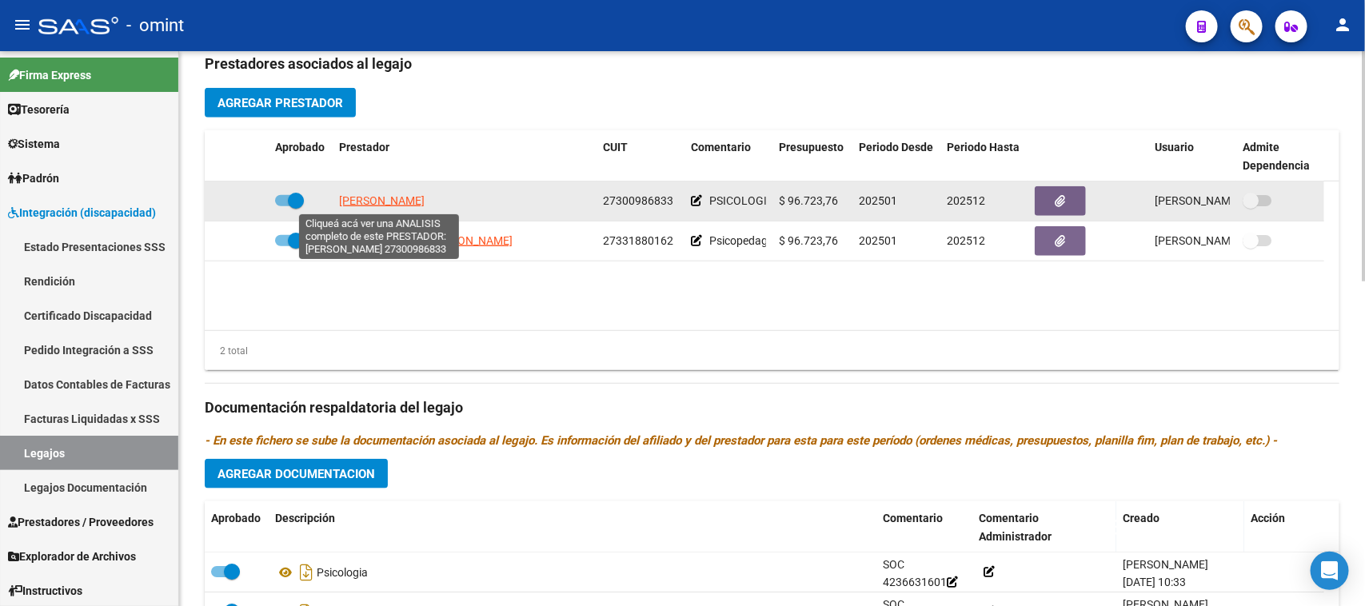
click at [396, 194] on span "[PERSON_NAME]" at bounding box center [382, 200] width 86 height 13
type textarea "27300986833"
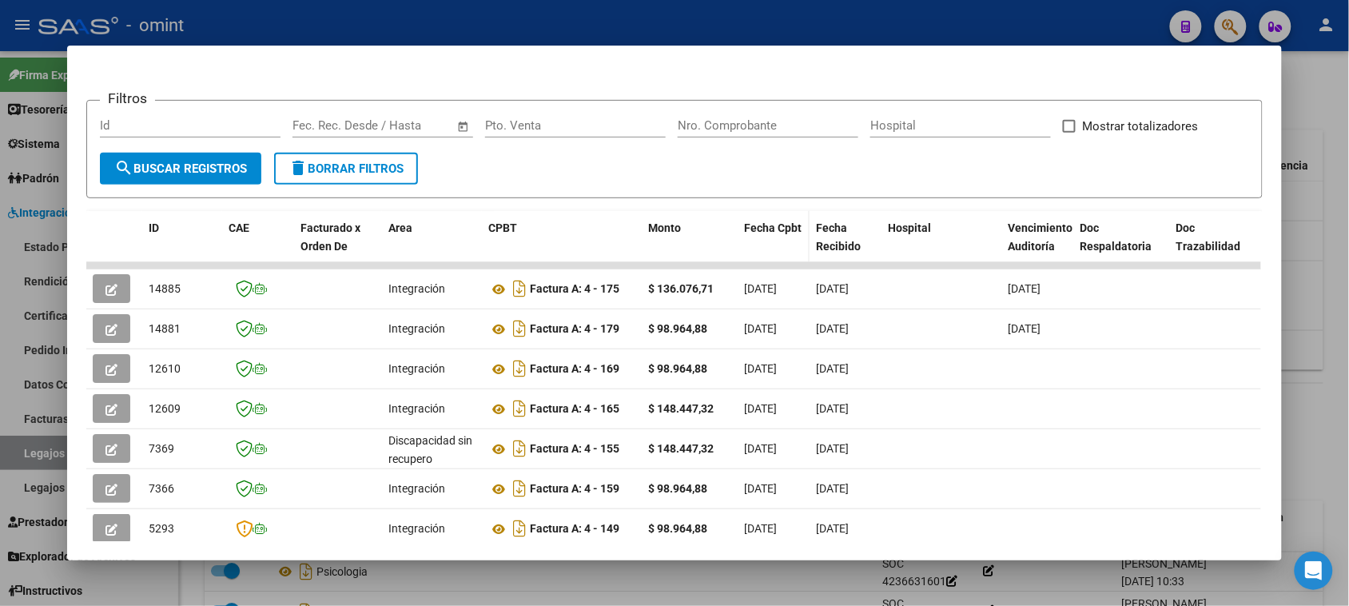
scroll to position [233, 0]
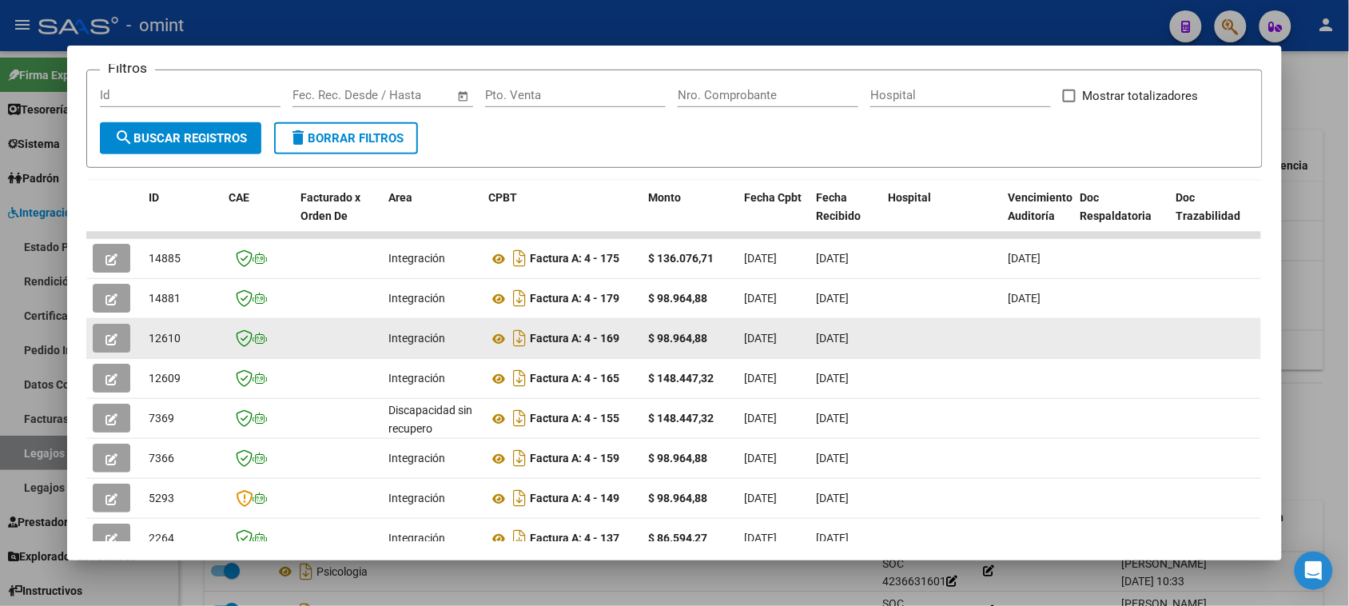
click at [100, 345] on button "button" at bounding box center [112, 338] width 38 height 29
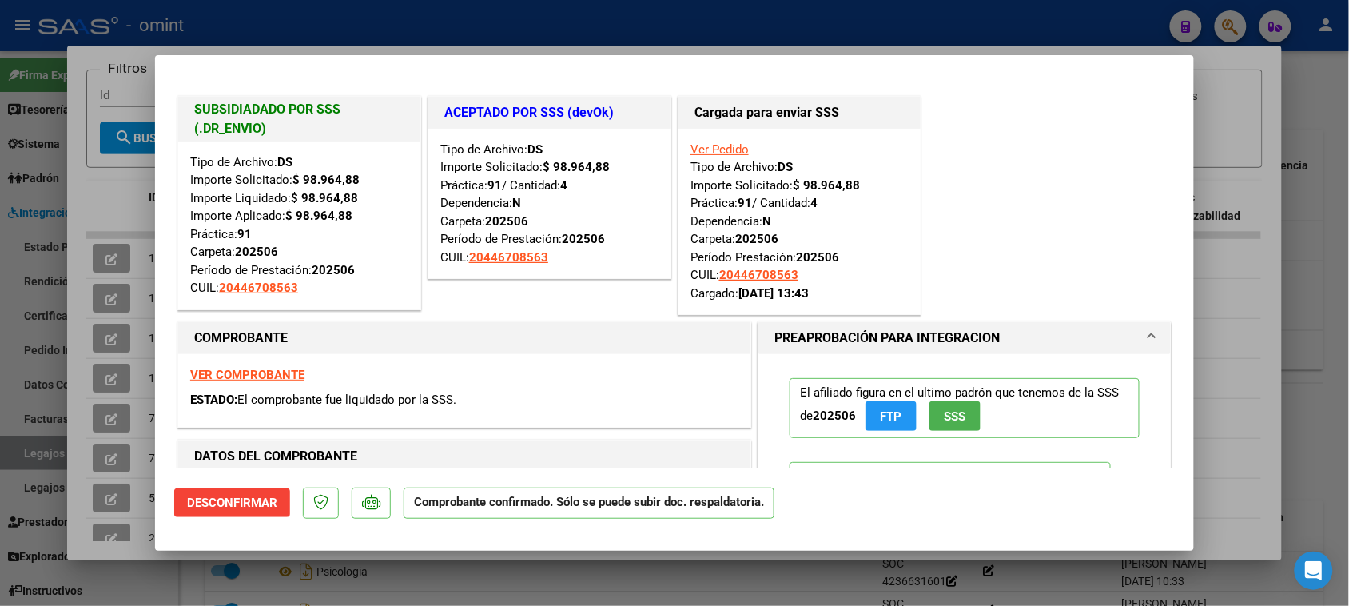
type input "$ 0,00"
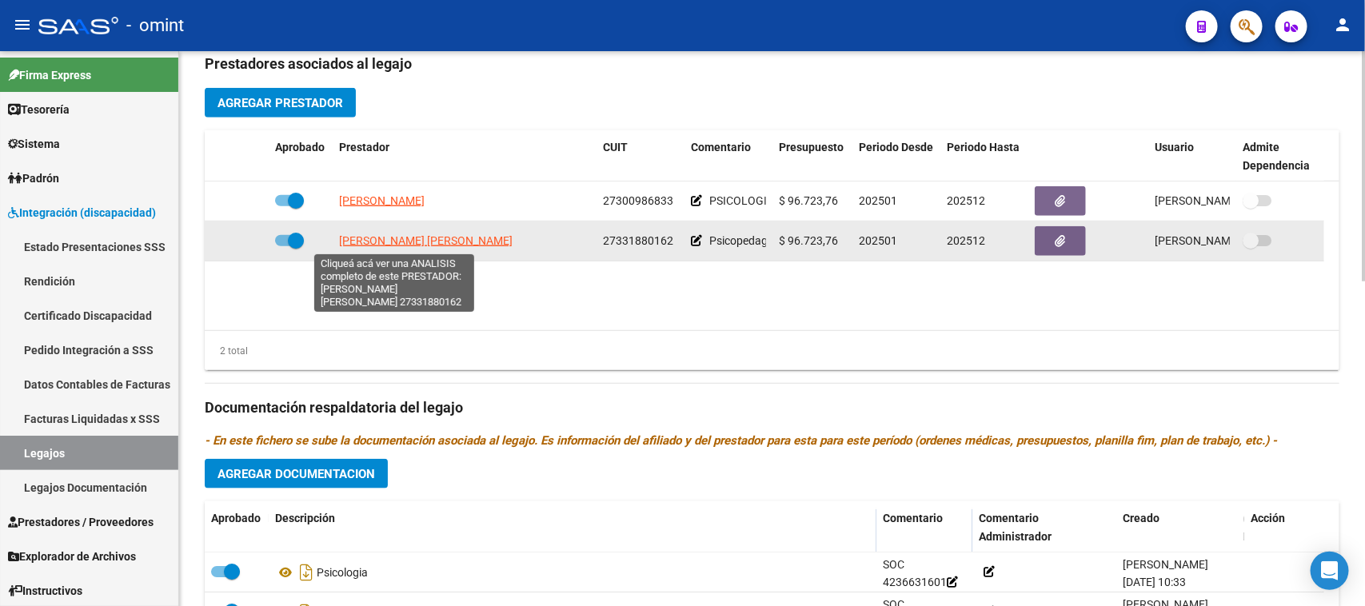
click at [434, 244] on span "[PERSON_NAME] [PERSON_NAME]" at bounding box center [425, 240] width 173 height 13
type textarea "27331880162"
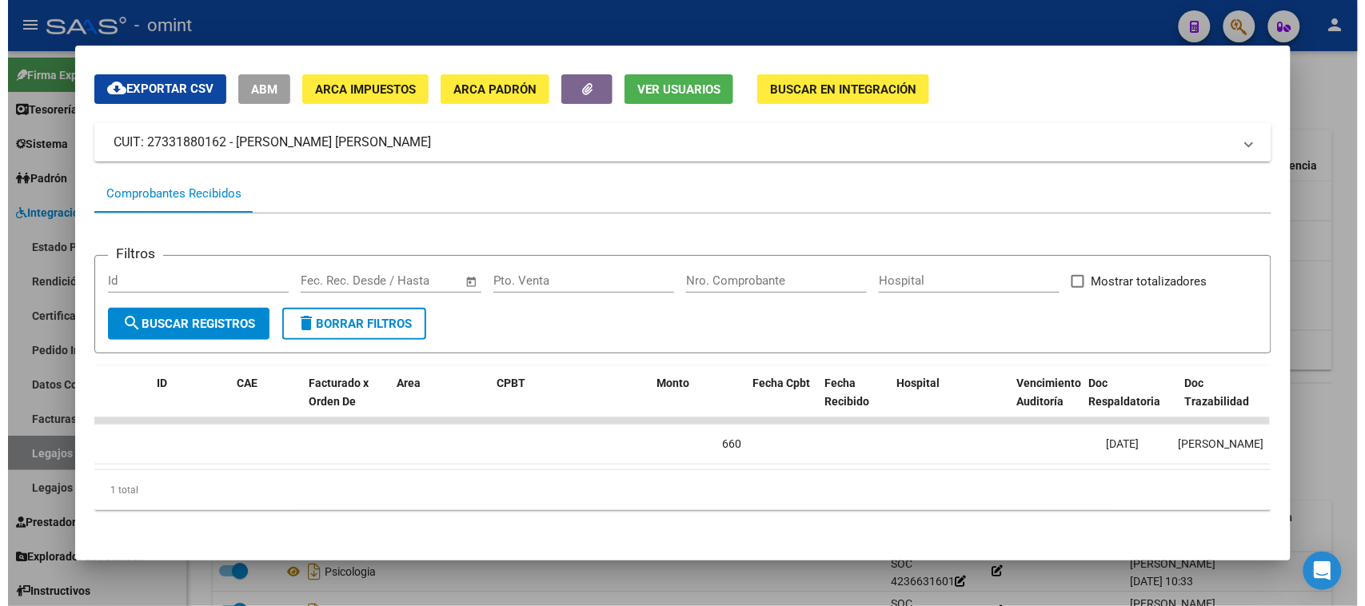
scroll to position [0, 0]
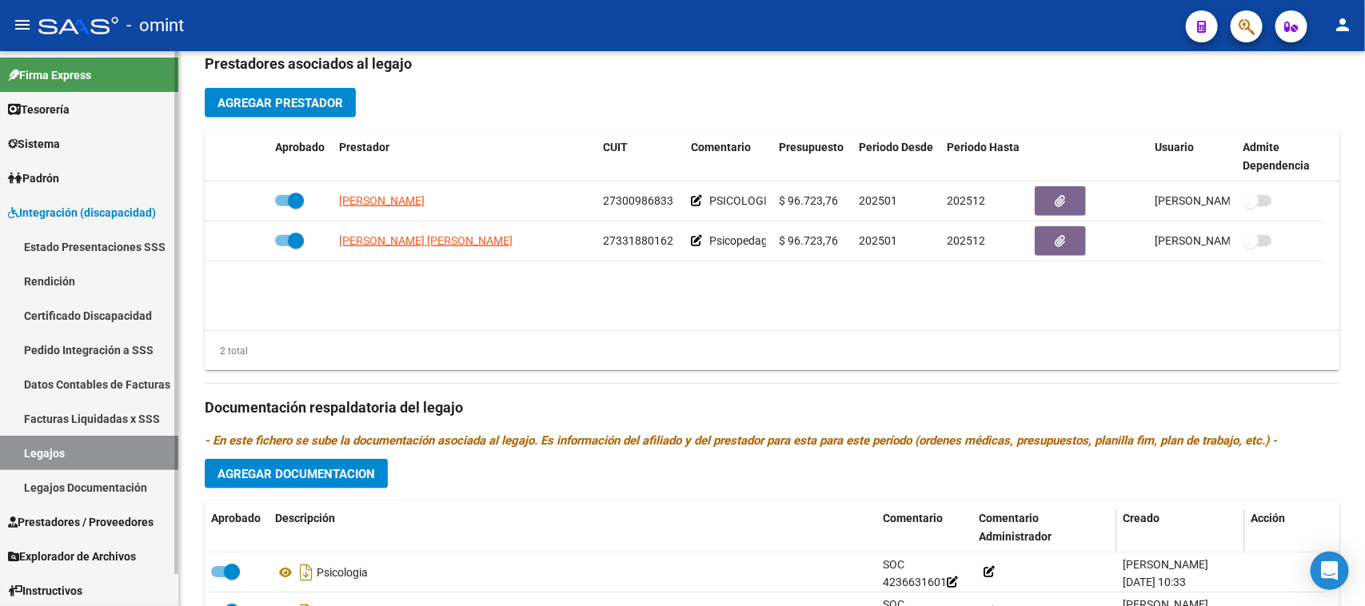
drag, startPoint x: 110, startPoint y: 452, endPoint x: 137, endPoint y: 436, distance: 31.5
click at [112, 452] on link "Legajos" at bounding box center [89, 453] width 178 height 34
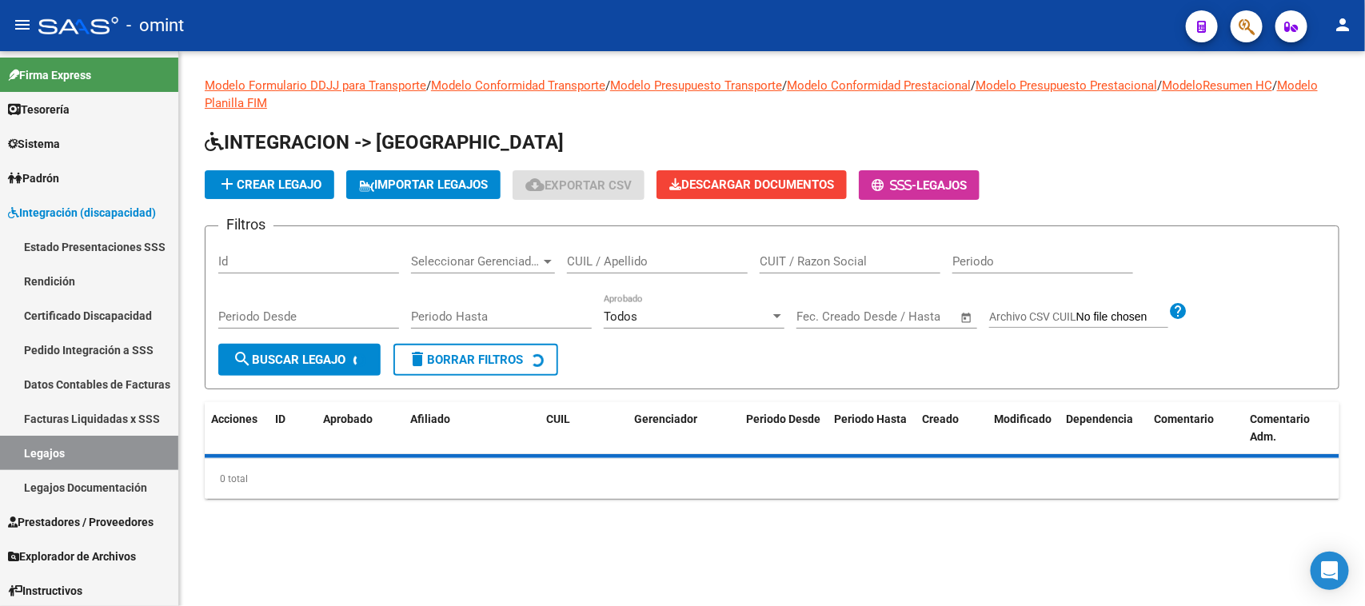
click at [644, 261] on input "CUIL / Apellido" at bounding box center [657, 261] width 181 height 14
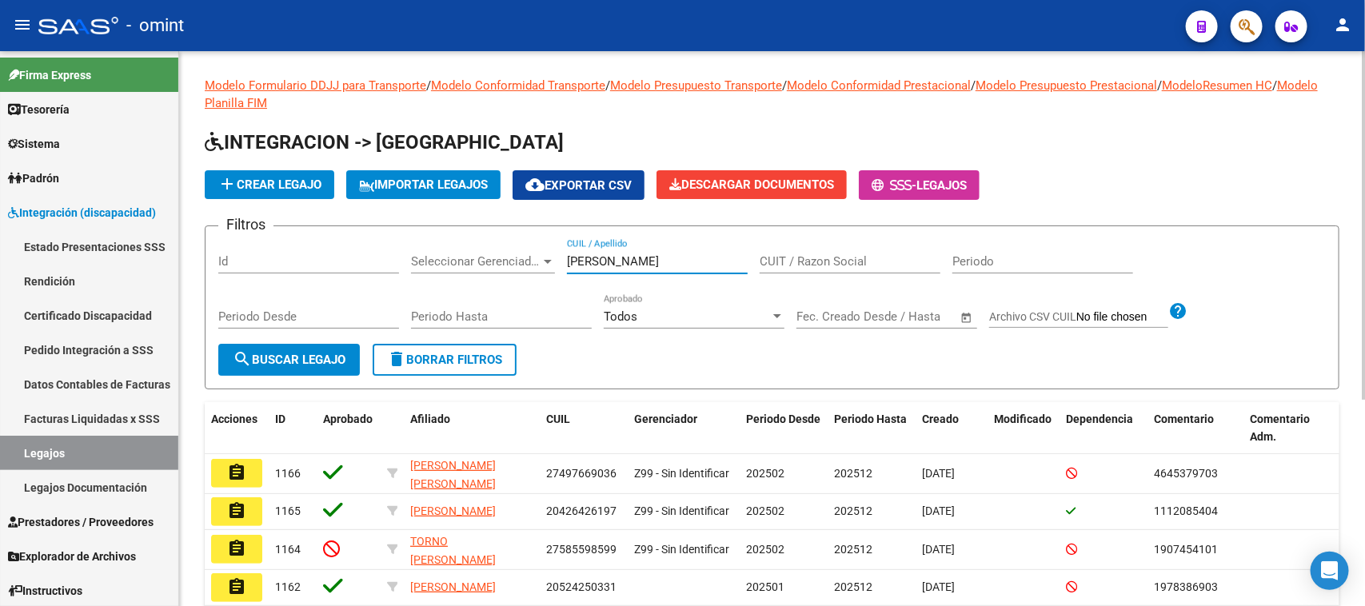
type input "[PERSON_NAME]"
click at [338, 361] on span "search Buscar Legajo" at bounding box center [289, 360] width 113 height 14
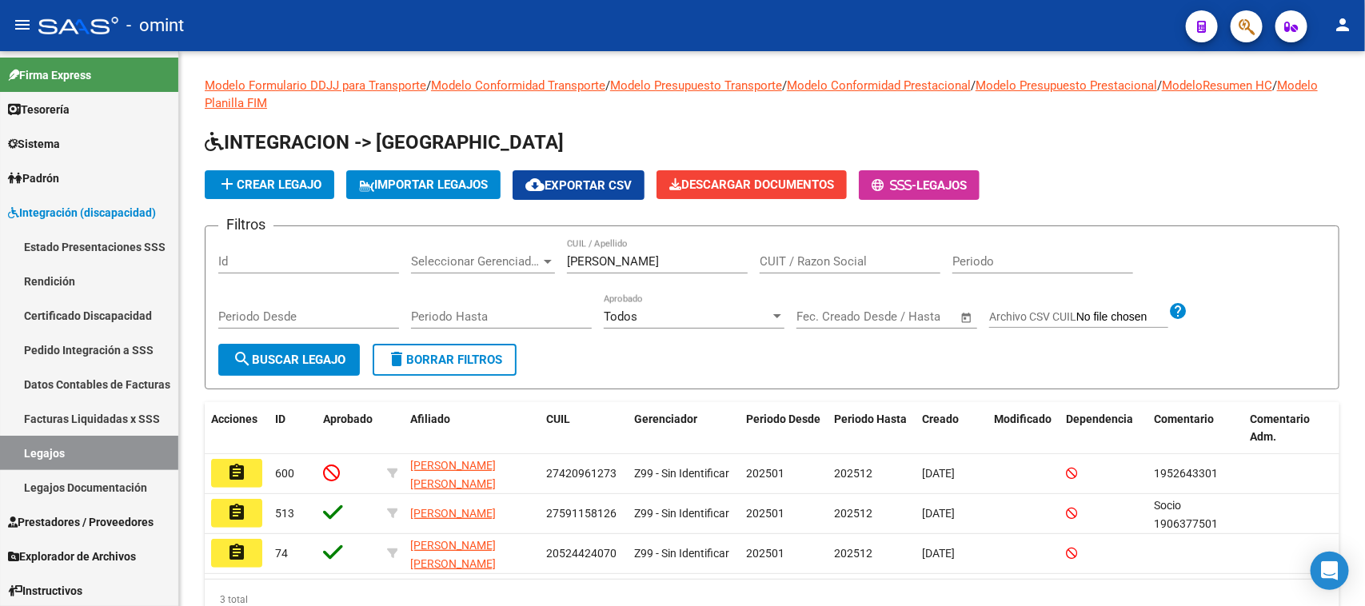
drag, startPoint x: 237, startPoint y: 470, endPoint x: 298, endPoint y: 465, distance: 61.7
click at [236, 470] on mat-icon "assignment" at bounding box center [236, 472] width 19 height 19
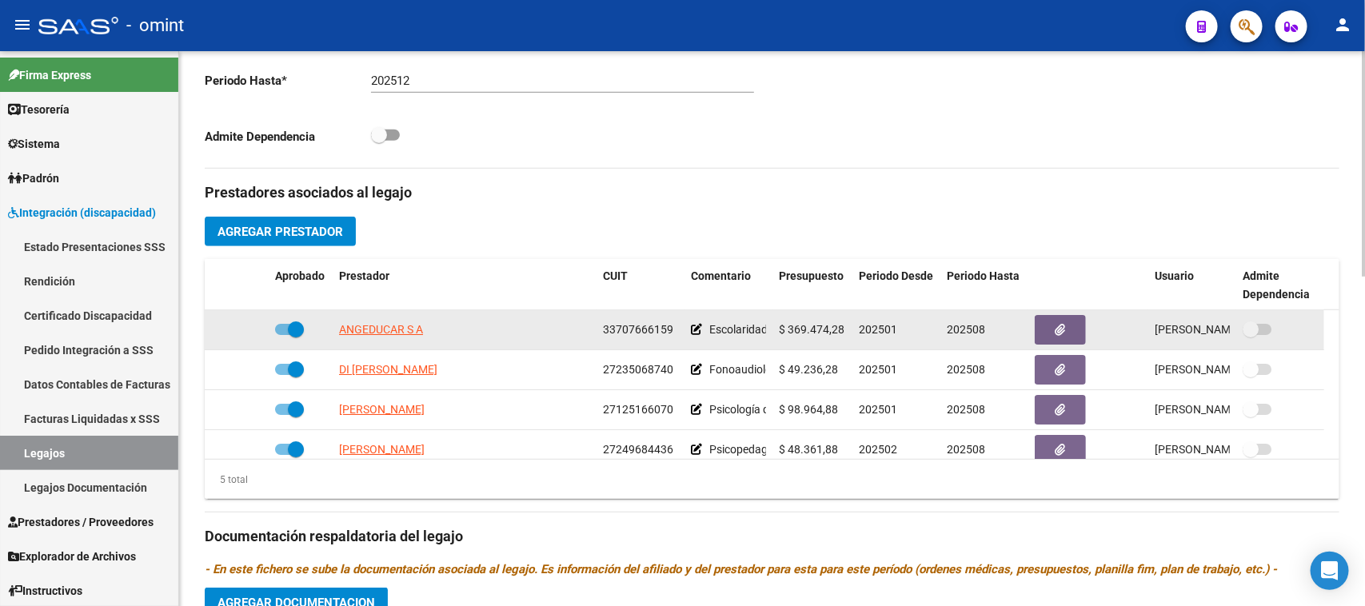
click at [396, 337] on app-link-go-to "ANGEDUCAR S A" at bounding box center [381, 330] width 84 height 18
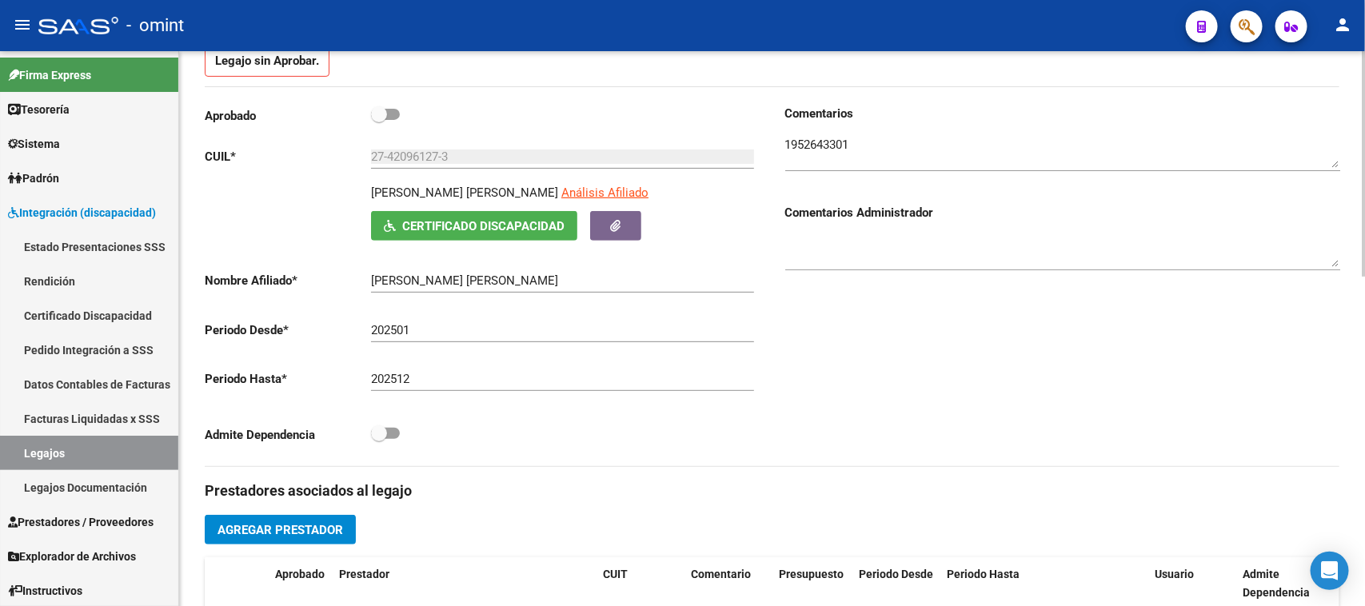
scroll to position [200, 0]
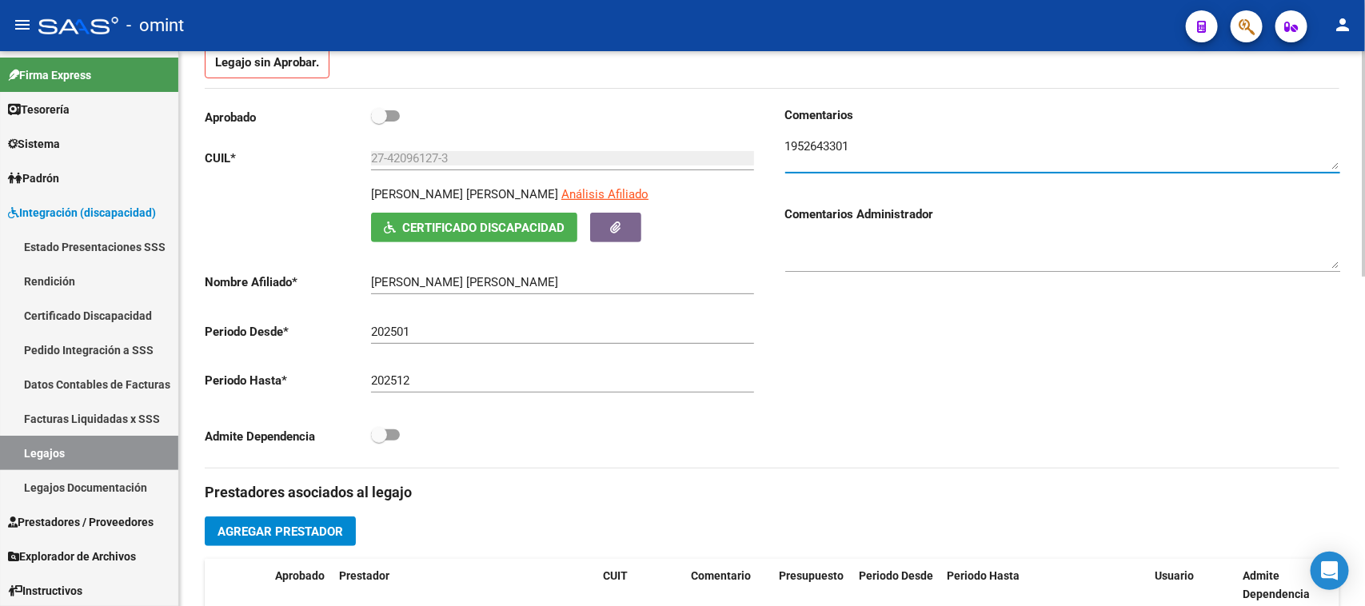
click at [819, 148] on textarea at bounding box center [1062, 153] width 555 height 32
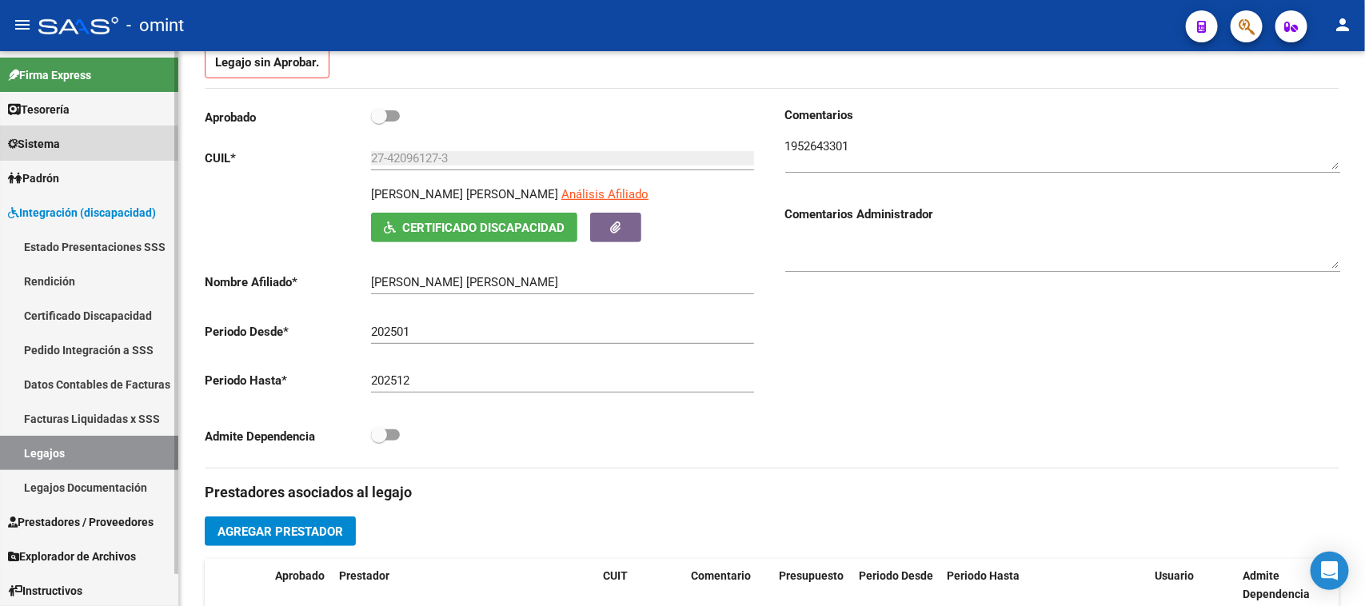
click at [74, 145] on link "Sistema" at bounding box center [89, 143] width 178 height 34
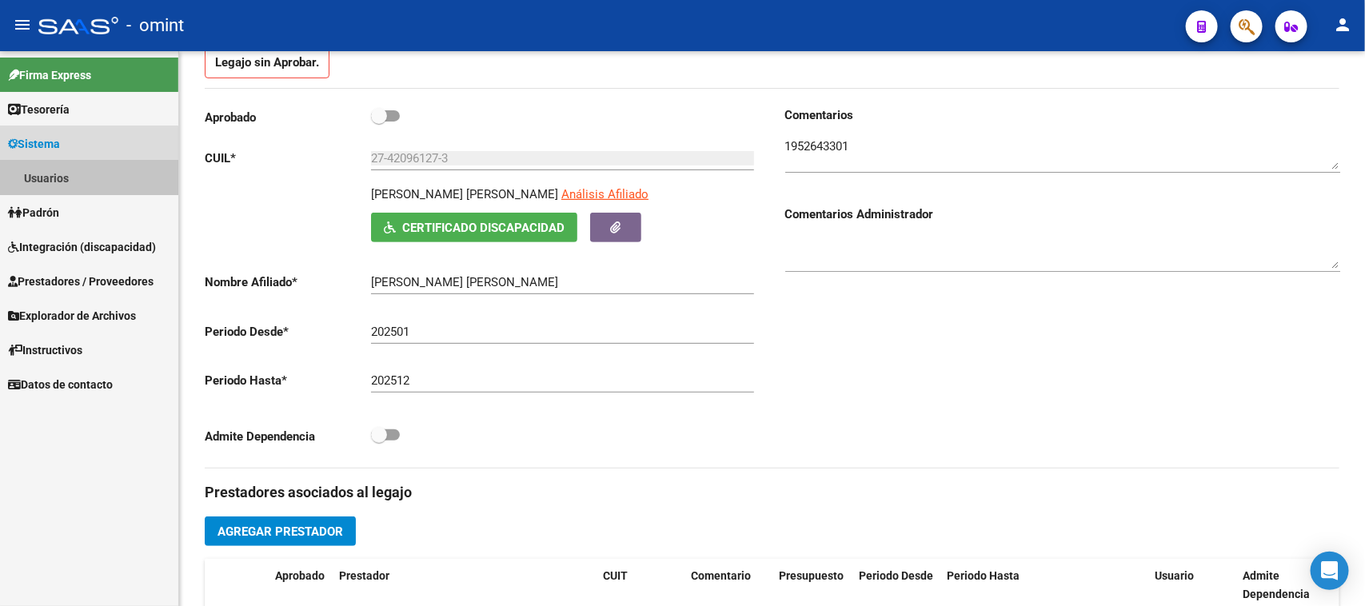
click at [70, 173] on link "Usuarios" at bounding box center [89, 178] width 178 height 34
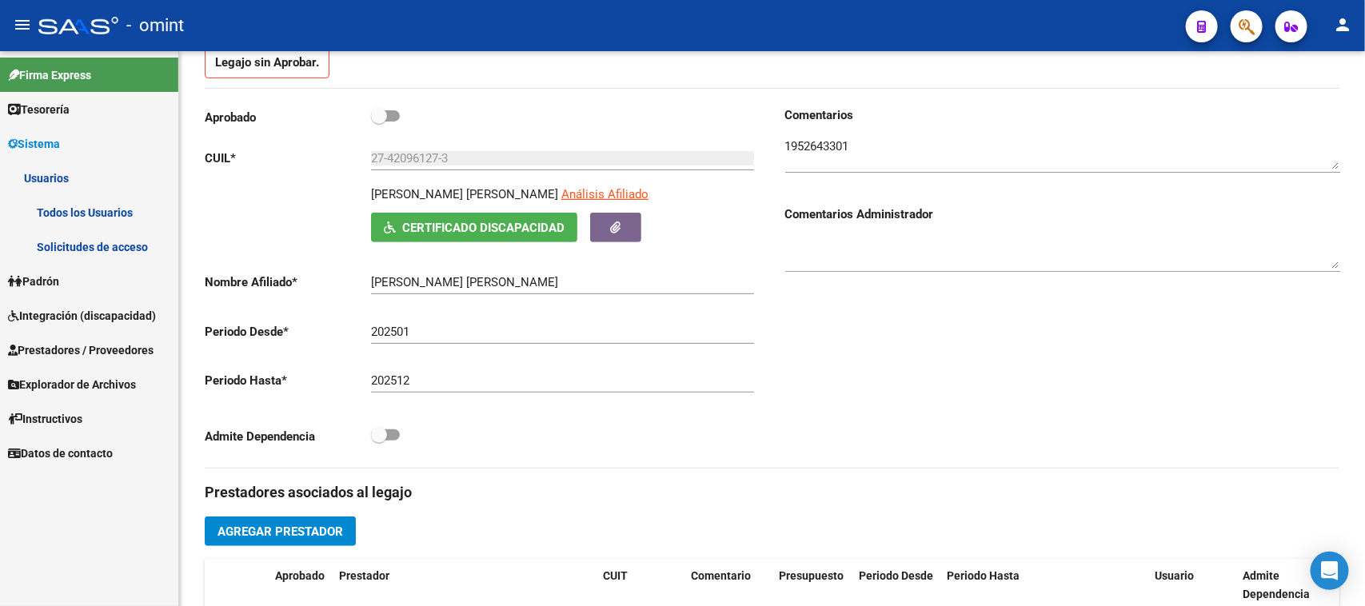
click at [70, 238] on link "Solicitudes de acceso" at bounding box center [89, 246] width 178 height 34
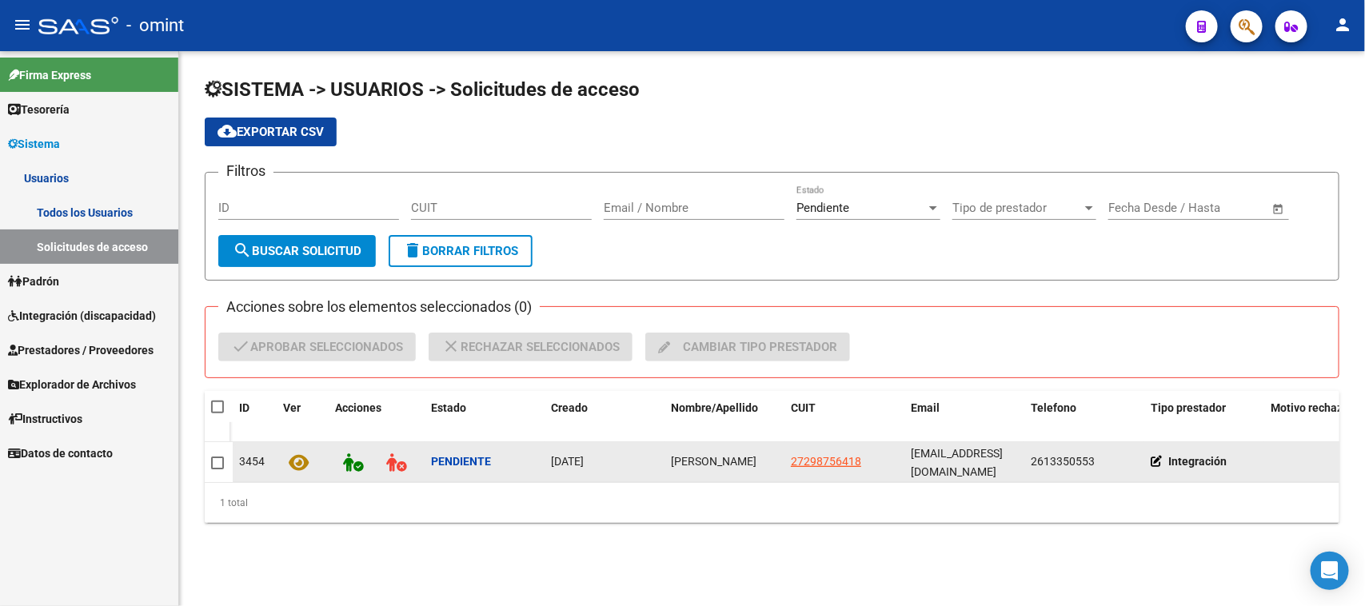
click at [692, 465] on span "[PERSON_NAME]" at bounding box center [714, 461] width 86 height 13
copy span "[PERSON_NAME]"
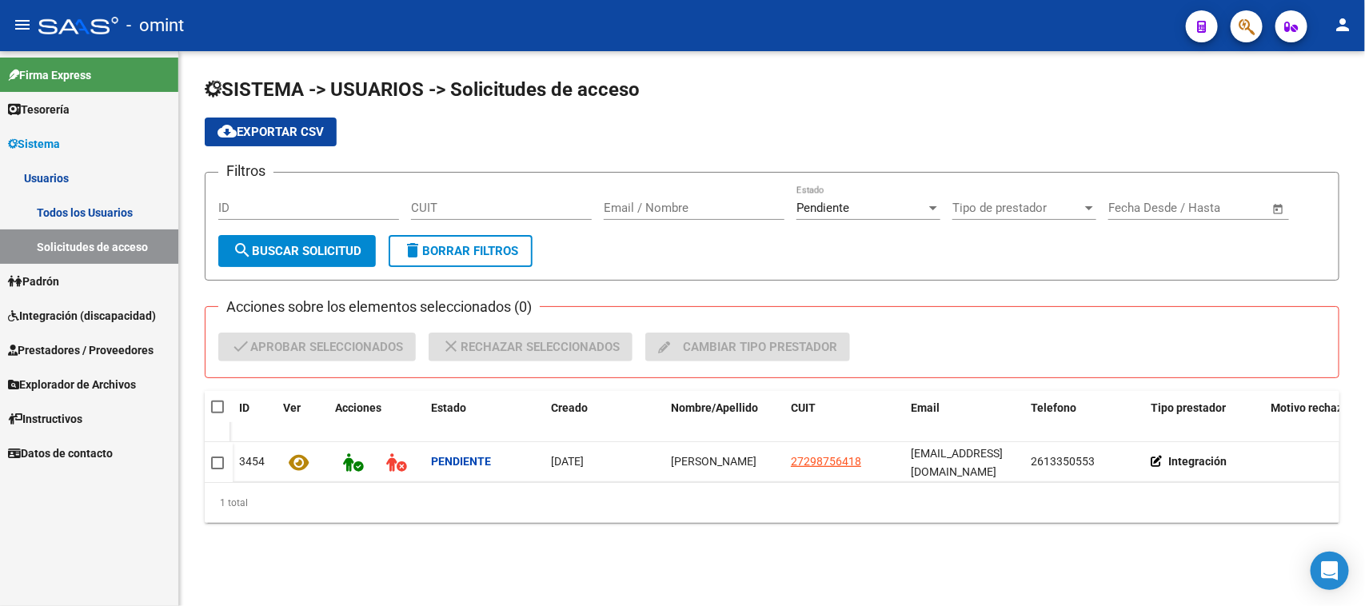
click at [220, 412] on datatable-header-cell at bounding box center [219, 407] width 28 height 32
click at [222, 401] on span at bounding box center [217, 407] width 13 height 13
click at [217, 413] on input "checkbox" at bounding box center [217, 413] width 1 height 1
checkbox input "true"
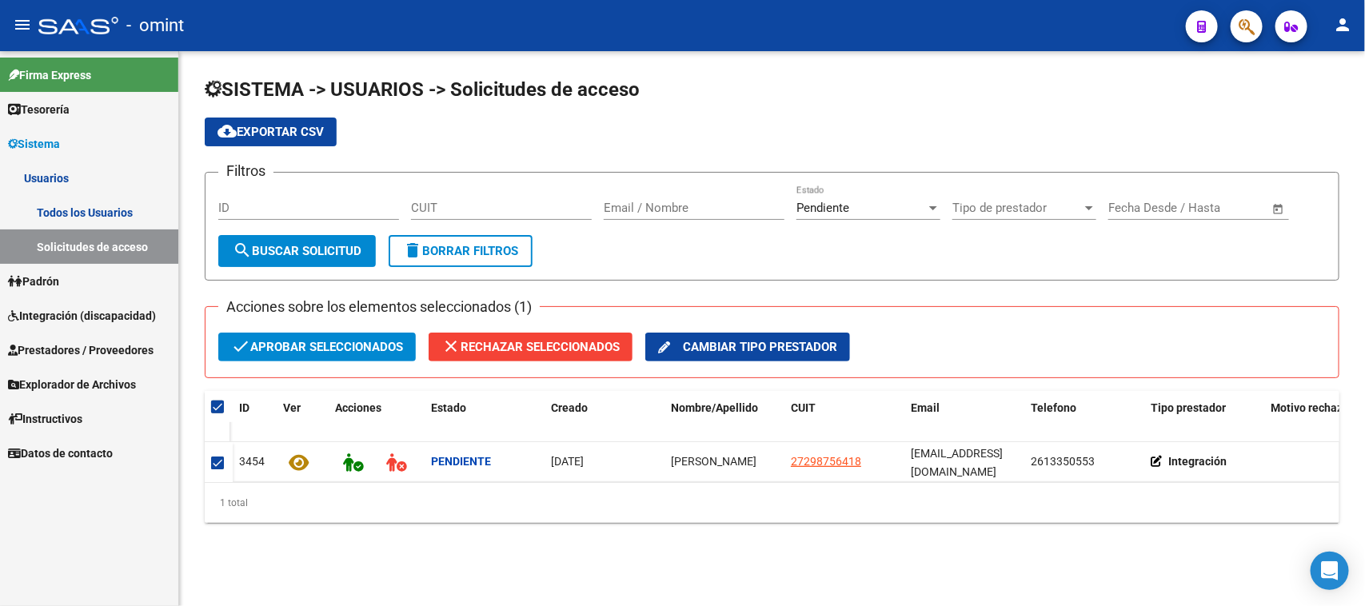
click at [262, 345] on span "check Aprobar seleccionados" at bounding box center [317, 347] width 172 height 29
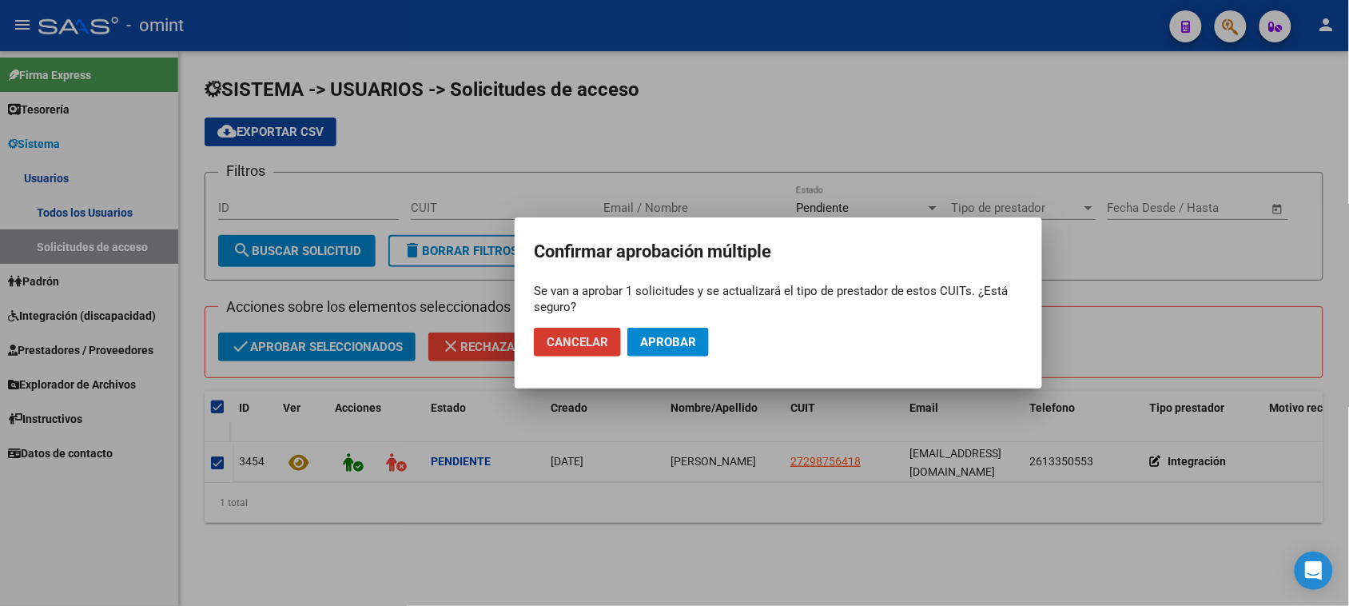
click at [690, 330] on button "Aprobar" at bounding box center [669, 342] width 82 height 29
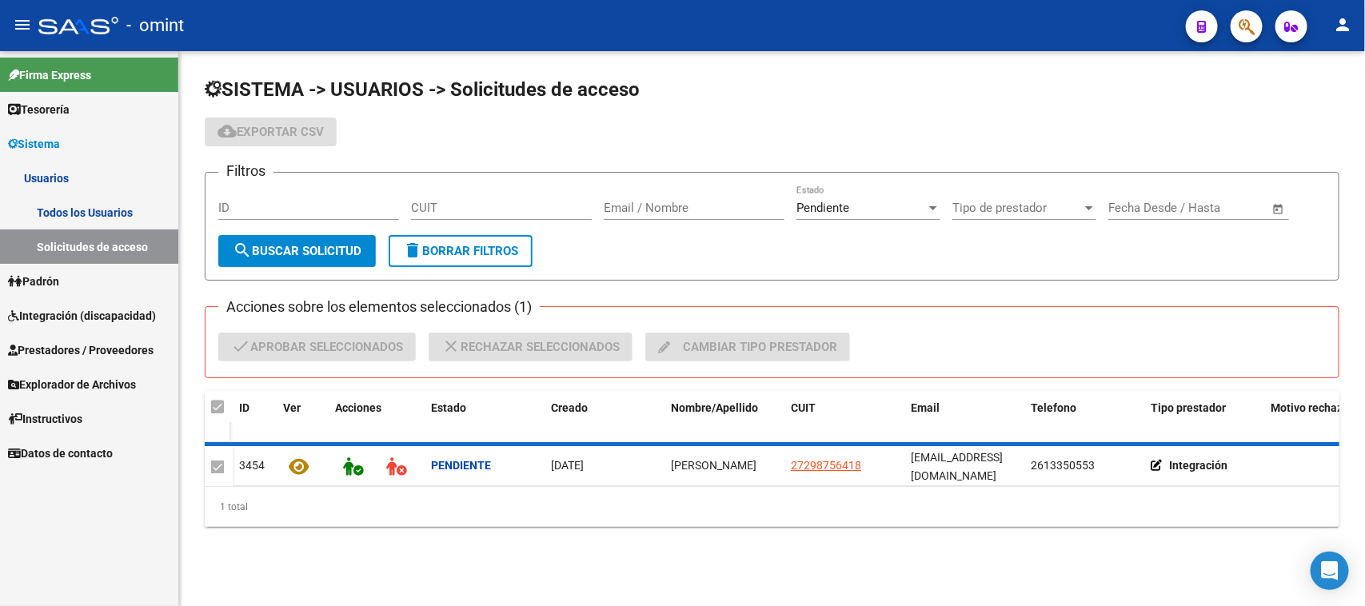
checkbox input "false"
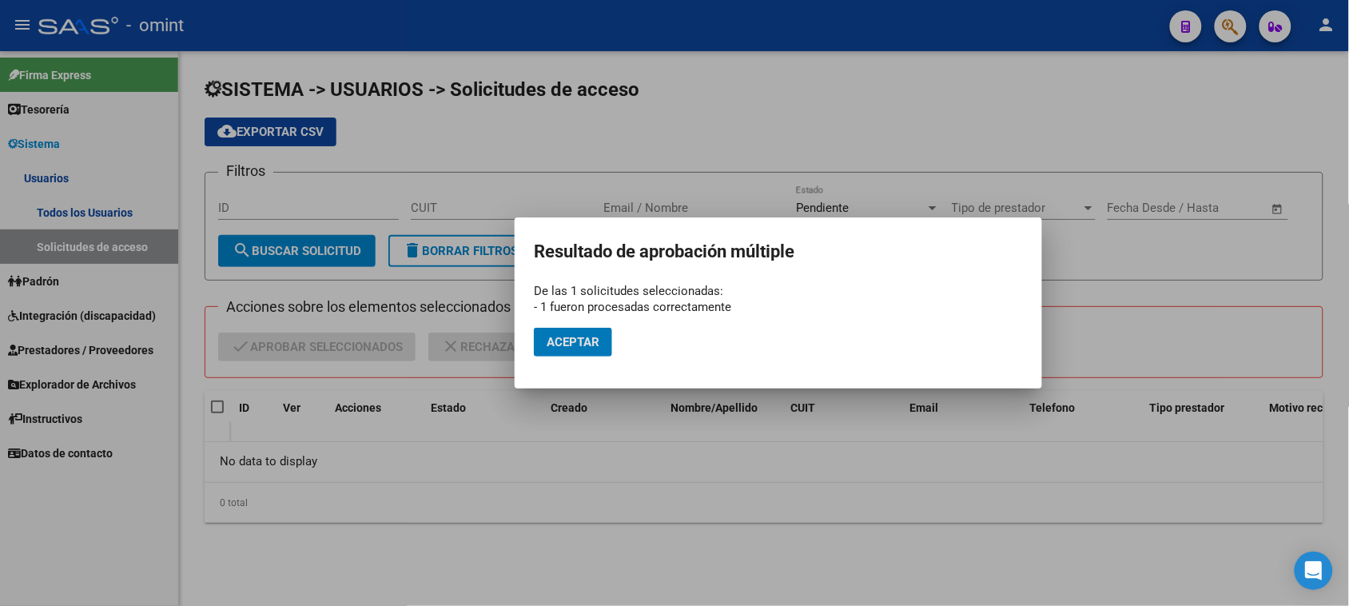
click at [588, 340] on span "Aceptar" at bounding box center [573, 342] width 53 height 14
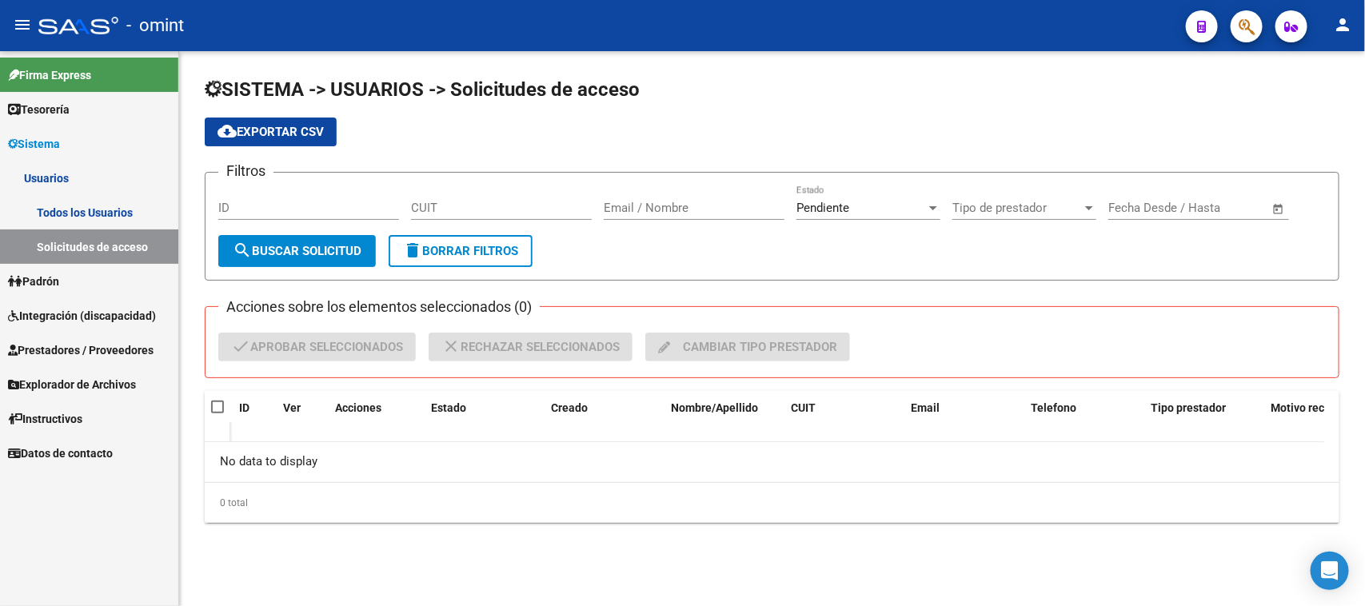
click at [142, 216] on link "Todos los Usuarios" at bounding box center [89, 212] width 178 height 34
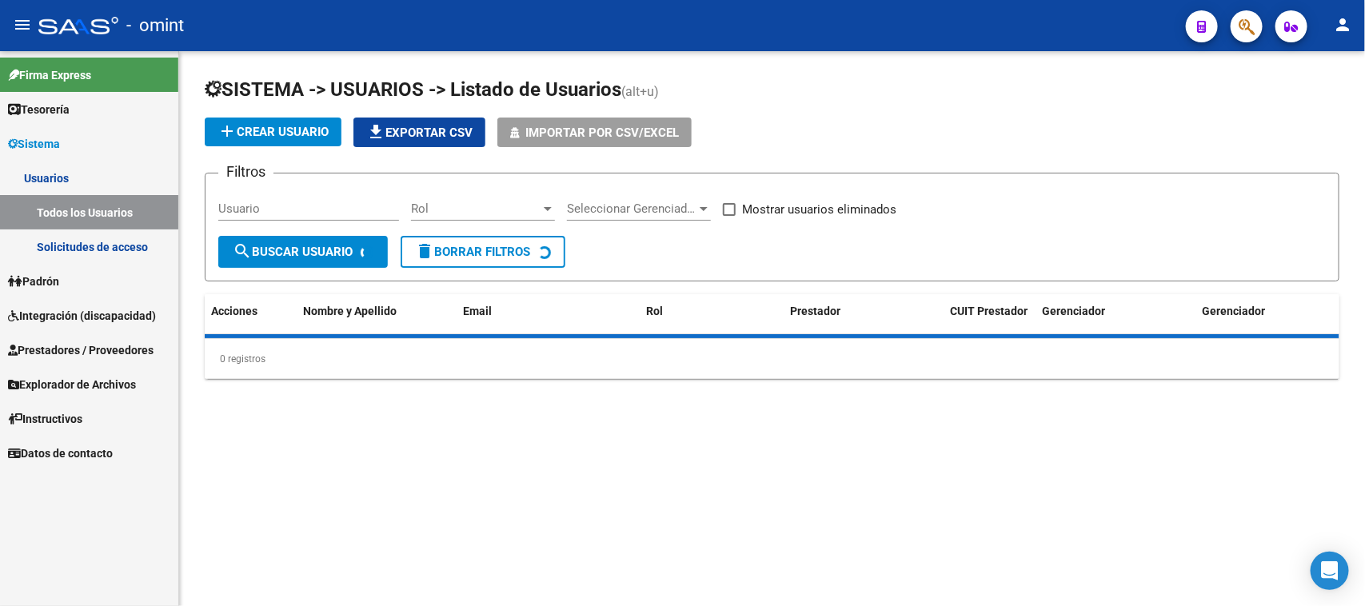
click at [273, 214] on div "Usuario" at bounding box center [308, 203] width 181 height 34
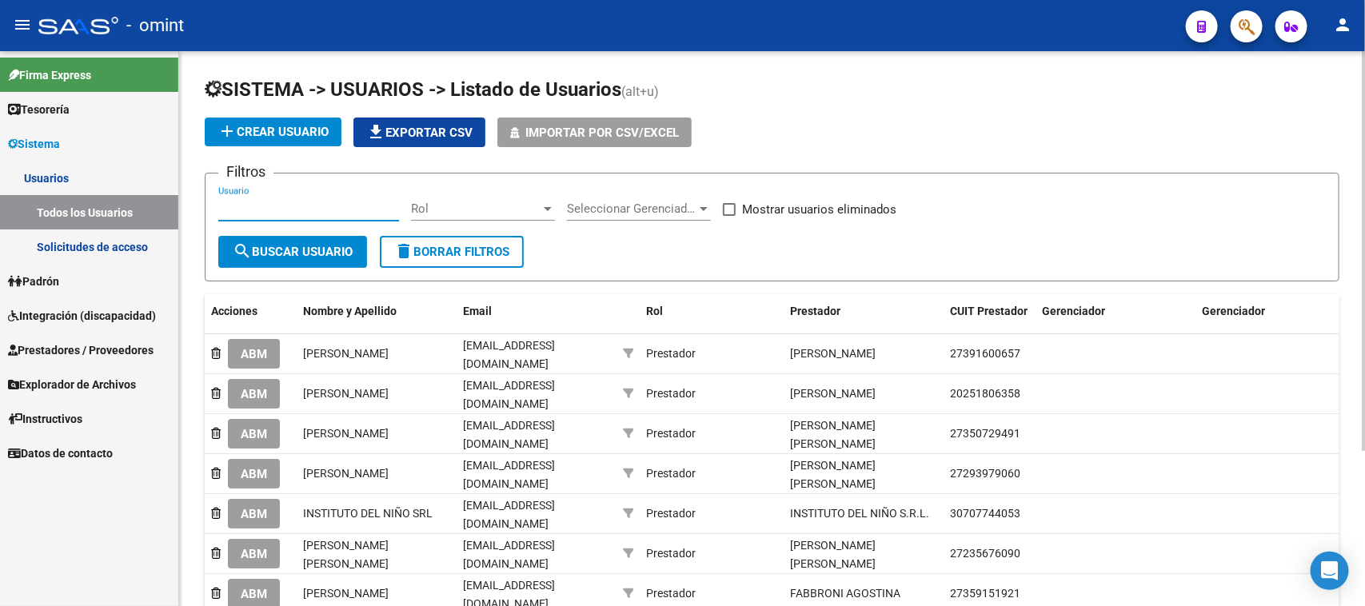
paste input "[PERSON_NAME]"
type input "[PERSON_NAME]"
click at [288, 261] on button "search Buscar Usuario" at bounding box center [292, 252] width 149 height 32
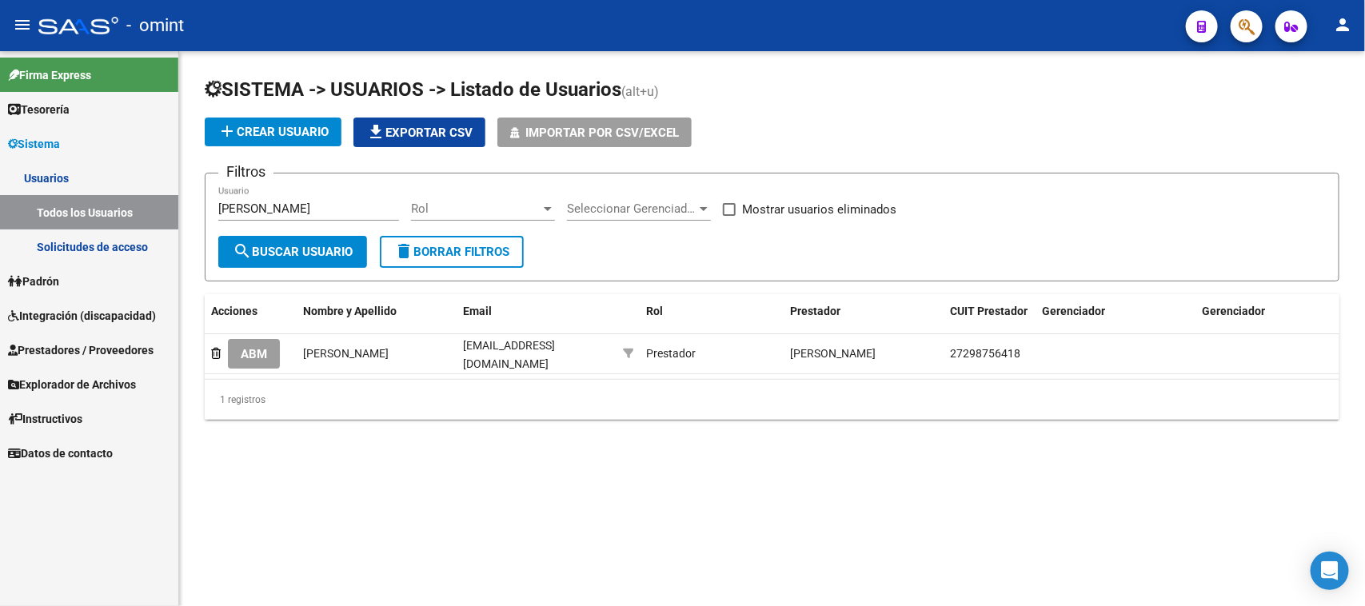
click at [248, 347] on span "ABM" at bounding box center [254, 354] width 26 height 14
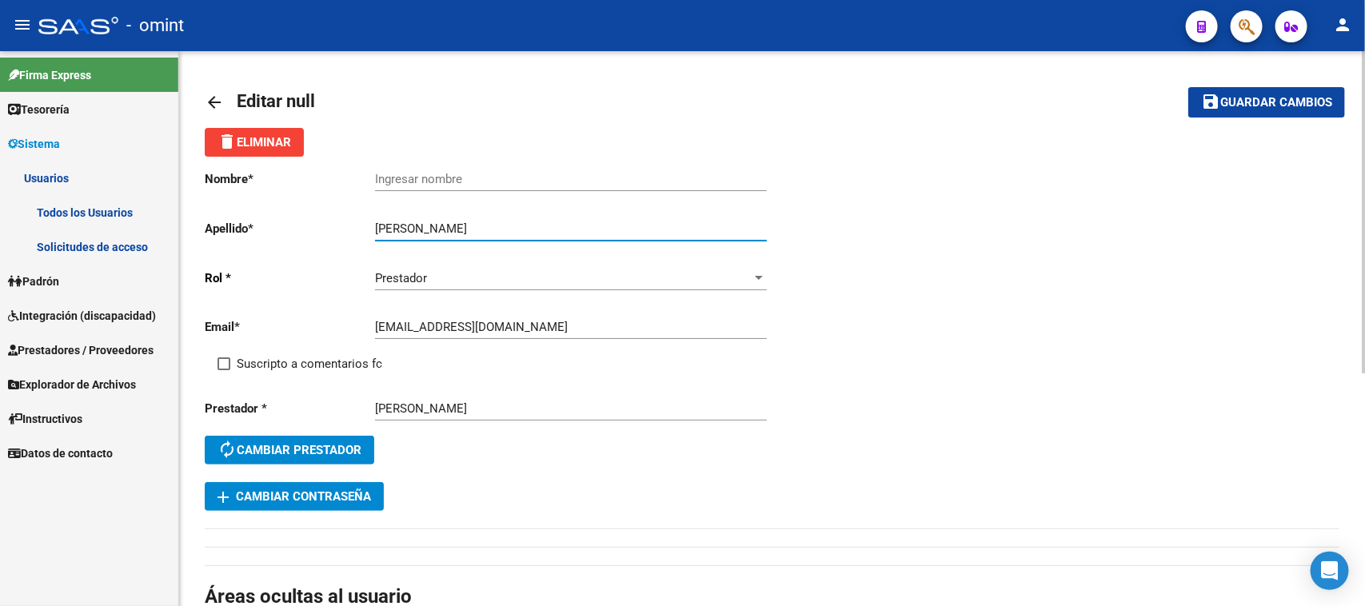
drag, startPoint x: 437, startPoint y: 229, endPoint x: 569, endPoint y: 226, distance: 131.9
click at [569, 226] on input "[PERSON_NAME]" at bounding box center [571, 228] width 392 height 14
type input "[PERSON_NAME]"
click at [514, 180] on input "Ingresar nombre" at bounding box center [571, 179] width 392 height 14
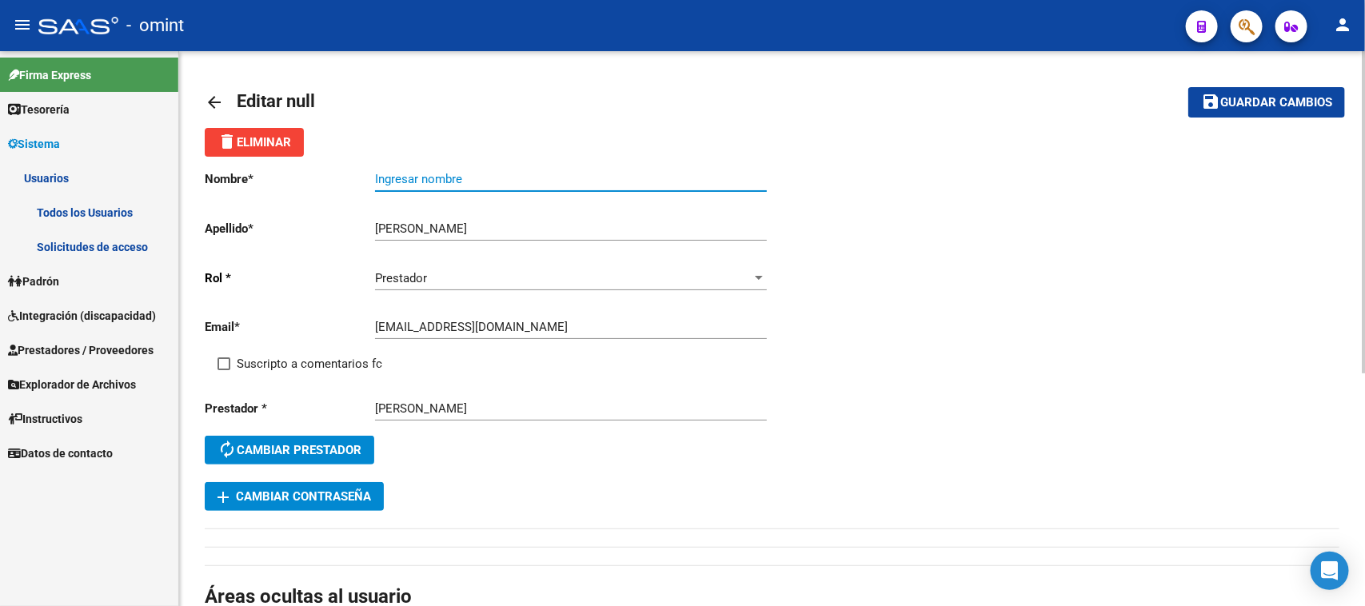
paste input "[PERSON_NAME]"
type input "[PERSON_NAME]"
click at [281, 365] on span "Suscripto a comentarios fc" at bounding box center [309, 363] width 145 height 19
click at [224, 370] on input "Suscripto a comentarios fc" at bounding box center [223, 370] width 1 height 1
checkbox input "true"
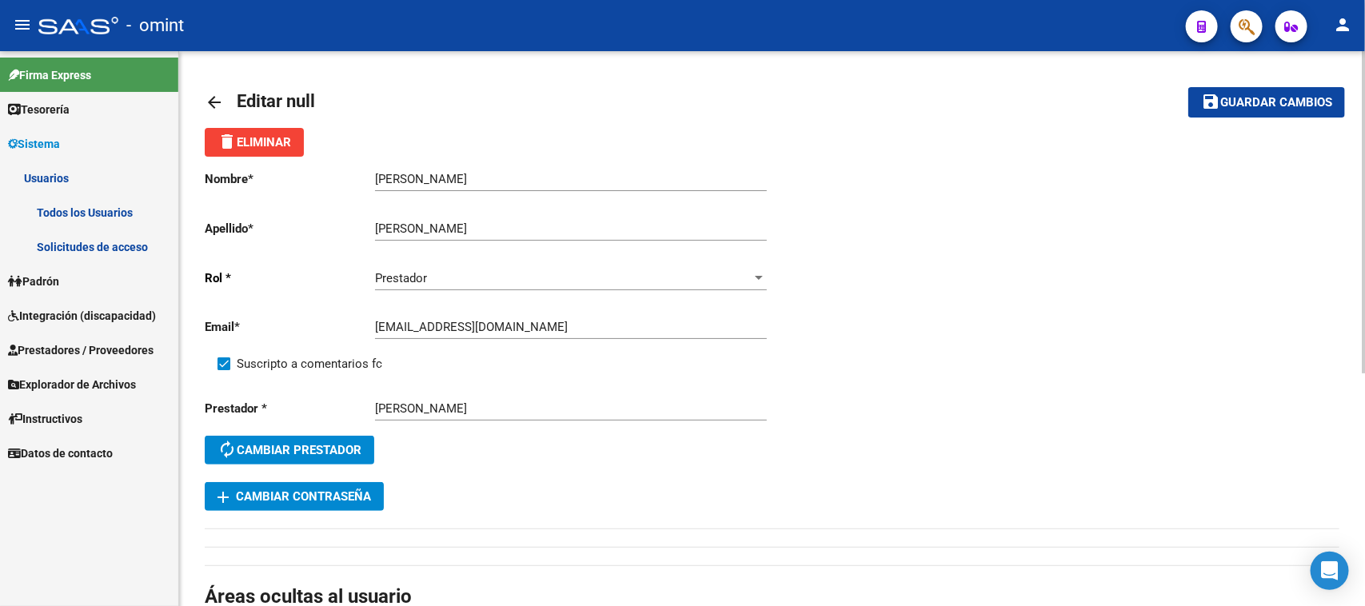
click at [1283, 89] on button "save Guardar cambios" at bounding box center [1266, 102] width 157 height 30
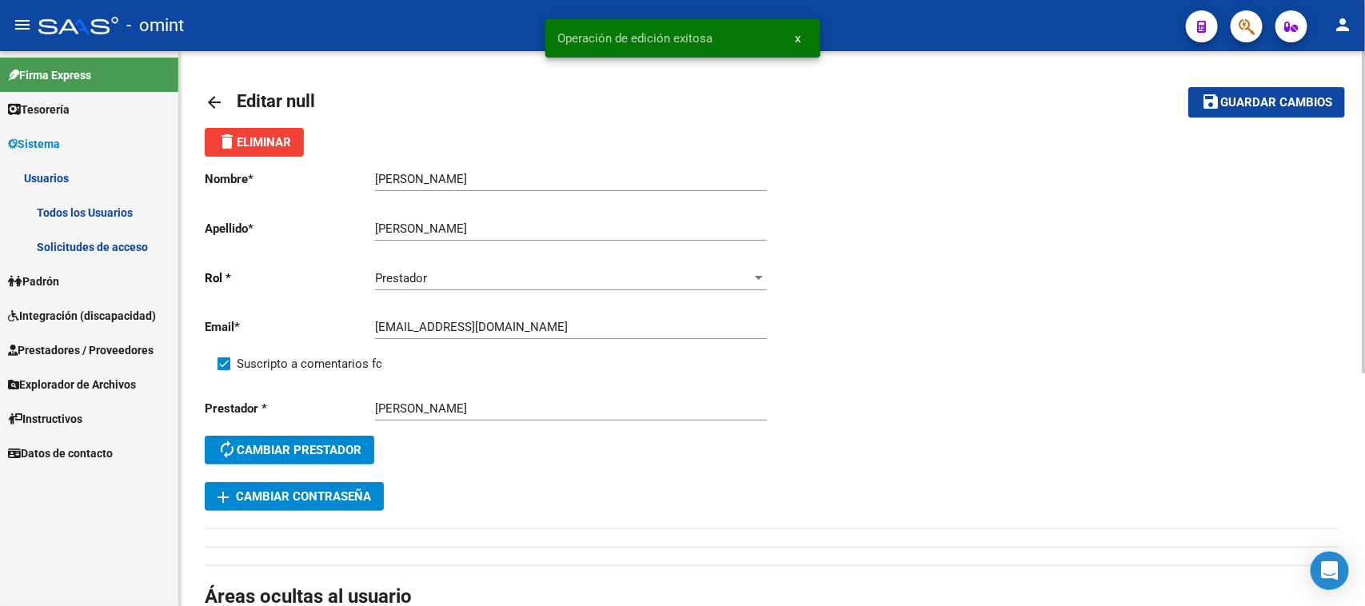
click at [1253, 106] on span "Guardar cambios" at bounding box center [1276, 103] width 112 height 14
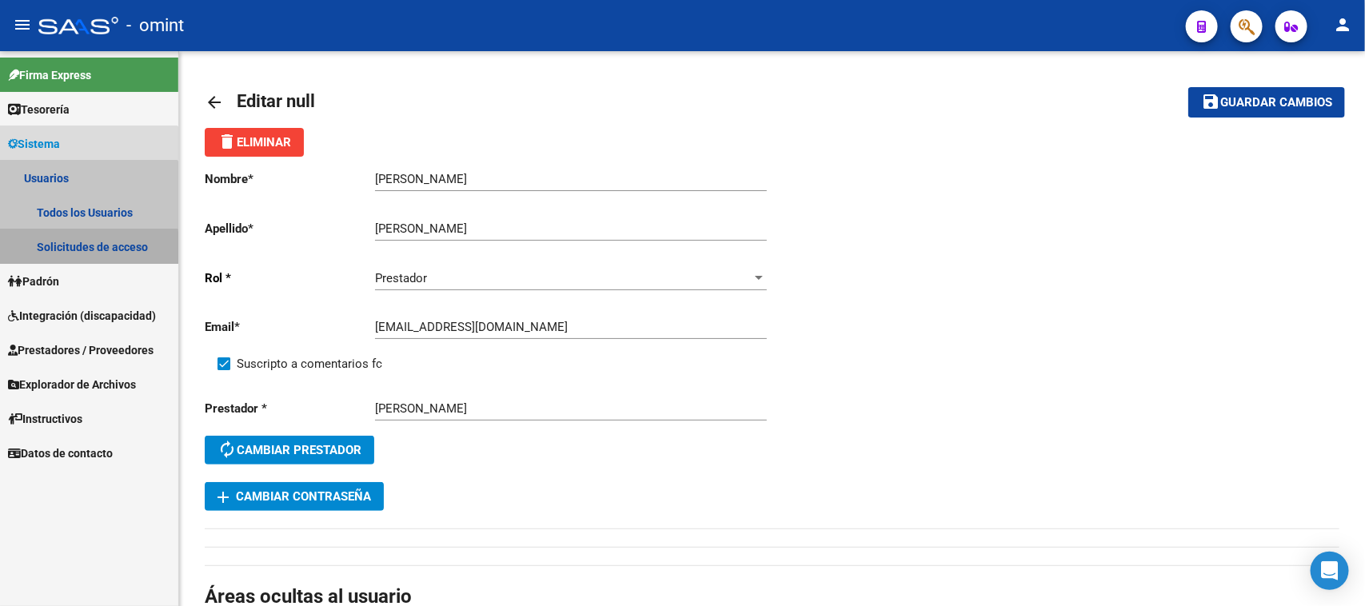
click at [69, 249] on link "Solicitudes de acceso" at bounding box center [89, 246] width 178 height 34
